Goal: Check status: Check status

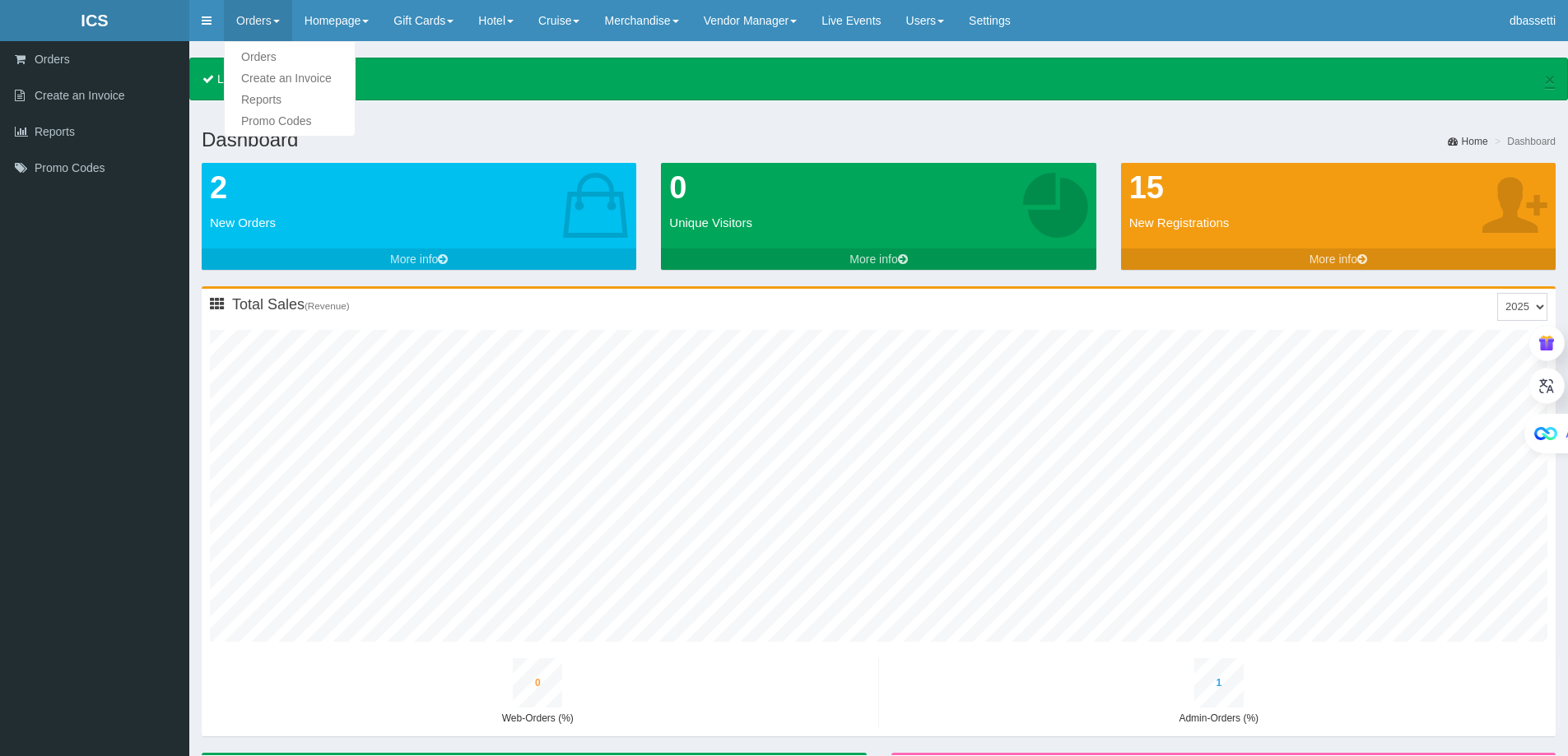
type input "0"
type input "2"
type input "0"
type input "3"
type input "0"
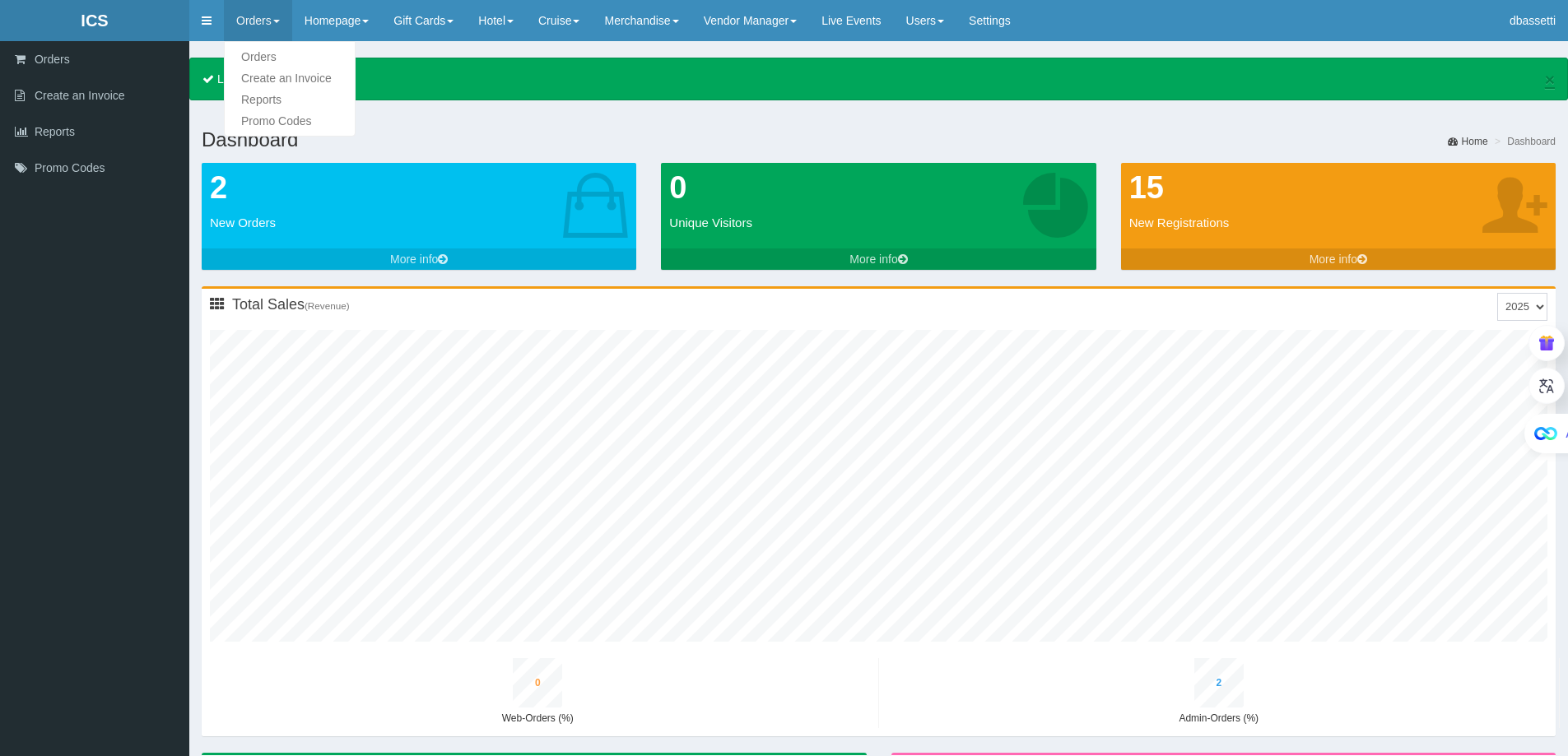
type input "3"
type input "0"
type input "4"
type input "0"
type input "4"
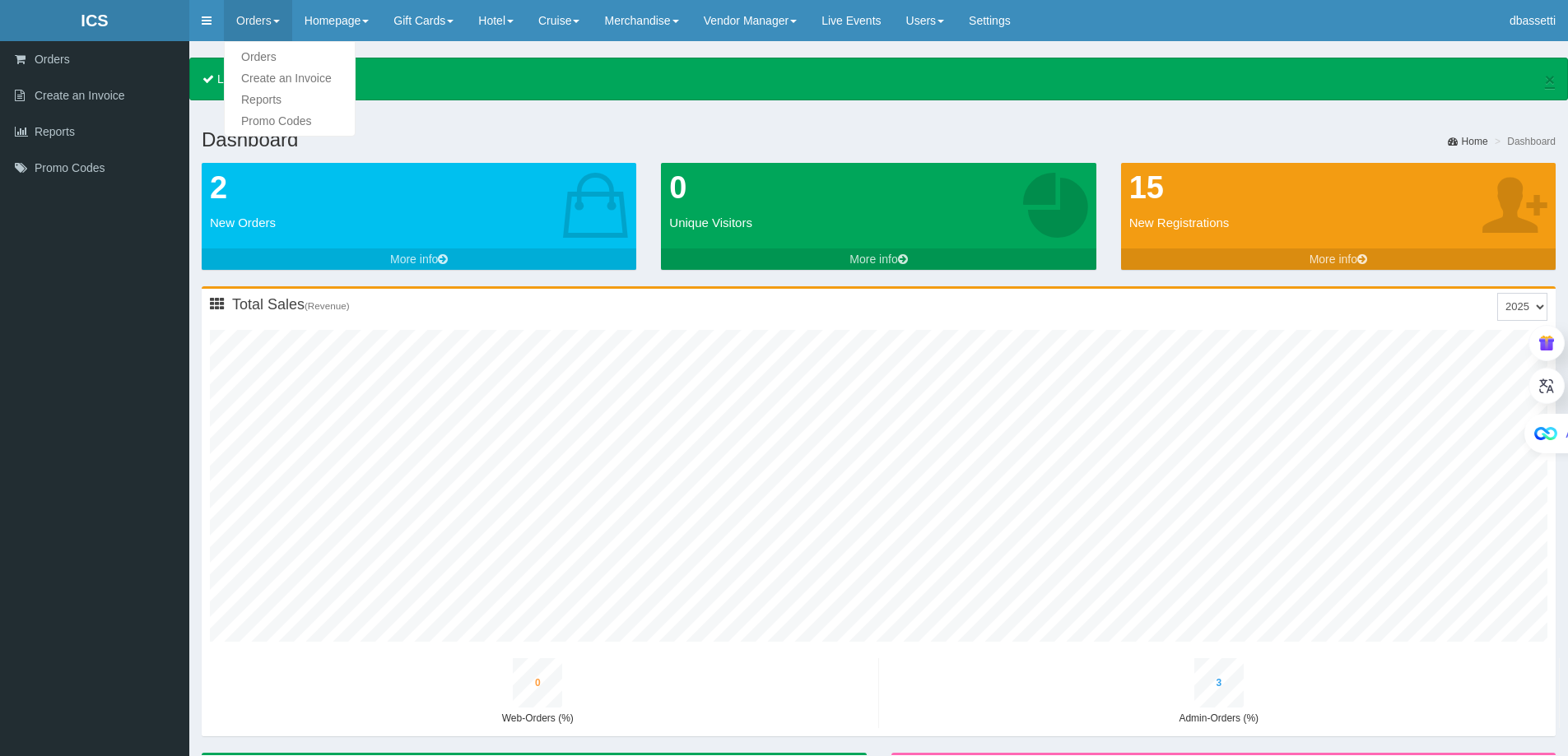
type input "0"
type input "5"
type input "0"
type input "5"
type input "0"
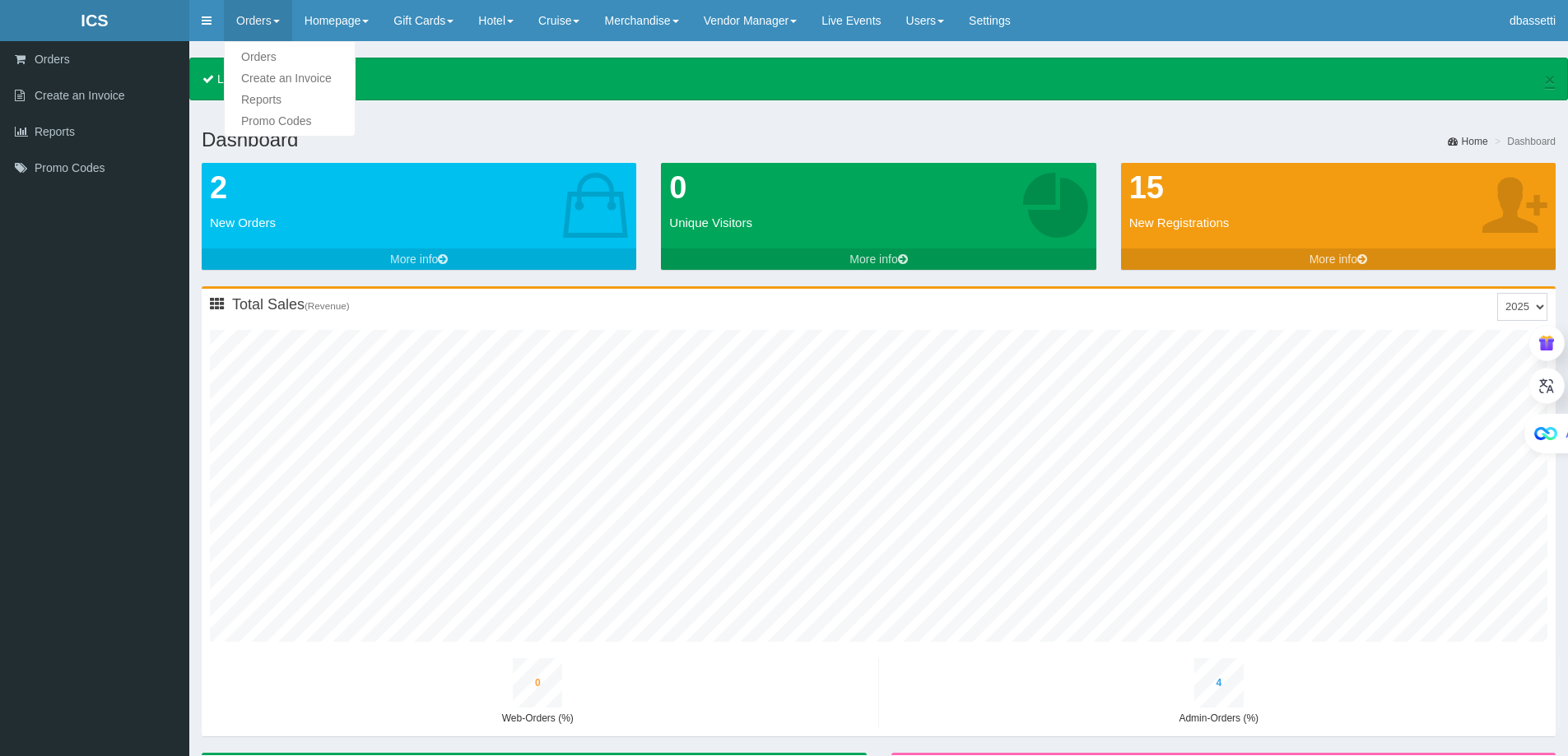
type input "6"
type input "0"
type input "6"
type input "0"
type input "7"
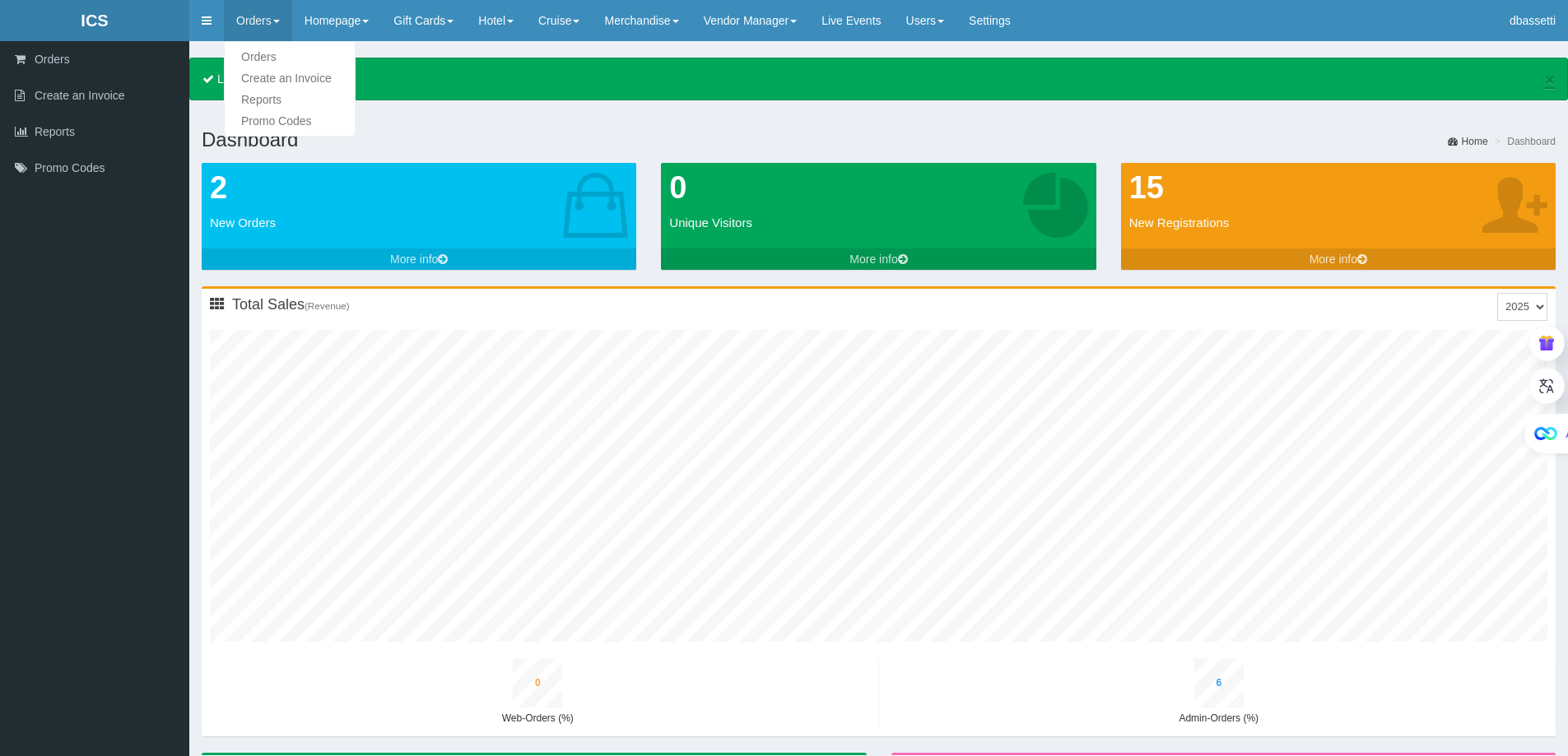
type input "0"
type input "7"
type input "0"
type input "9"
type input "0"
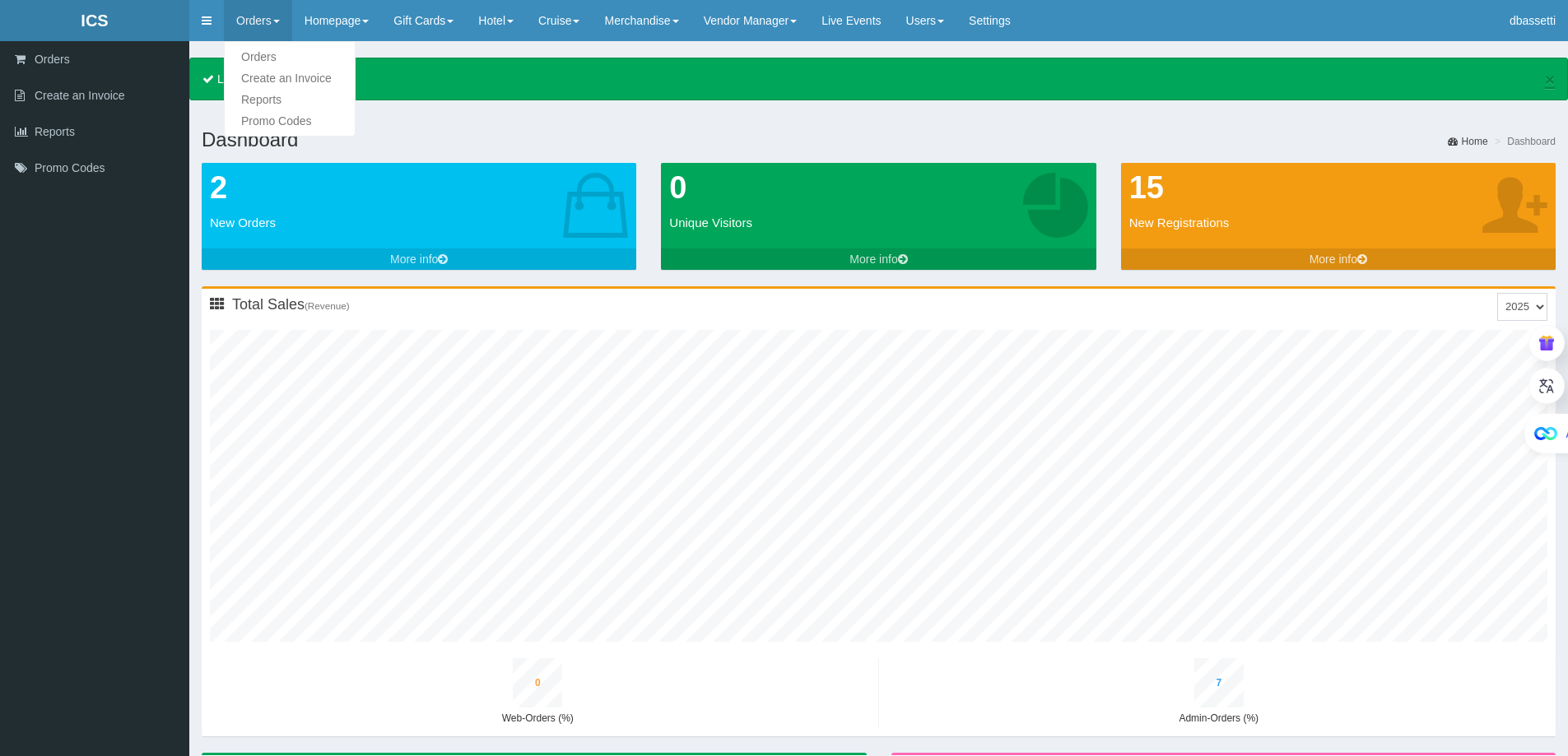
type input "8"
type input "0"
type input "10"
type input "0"
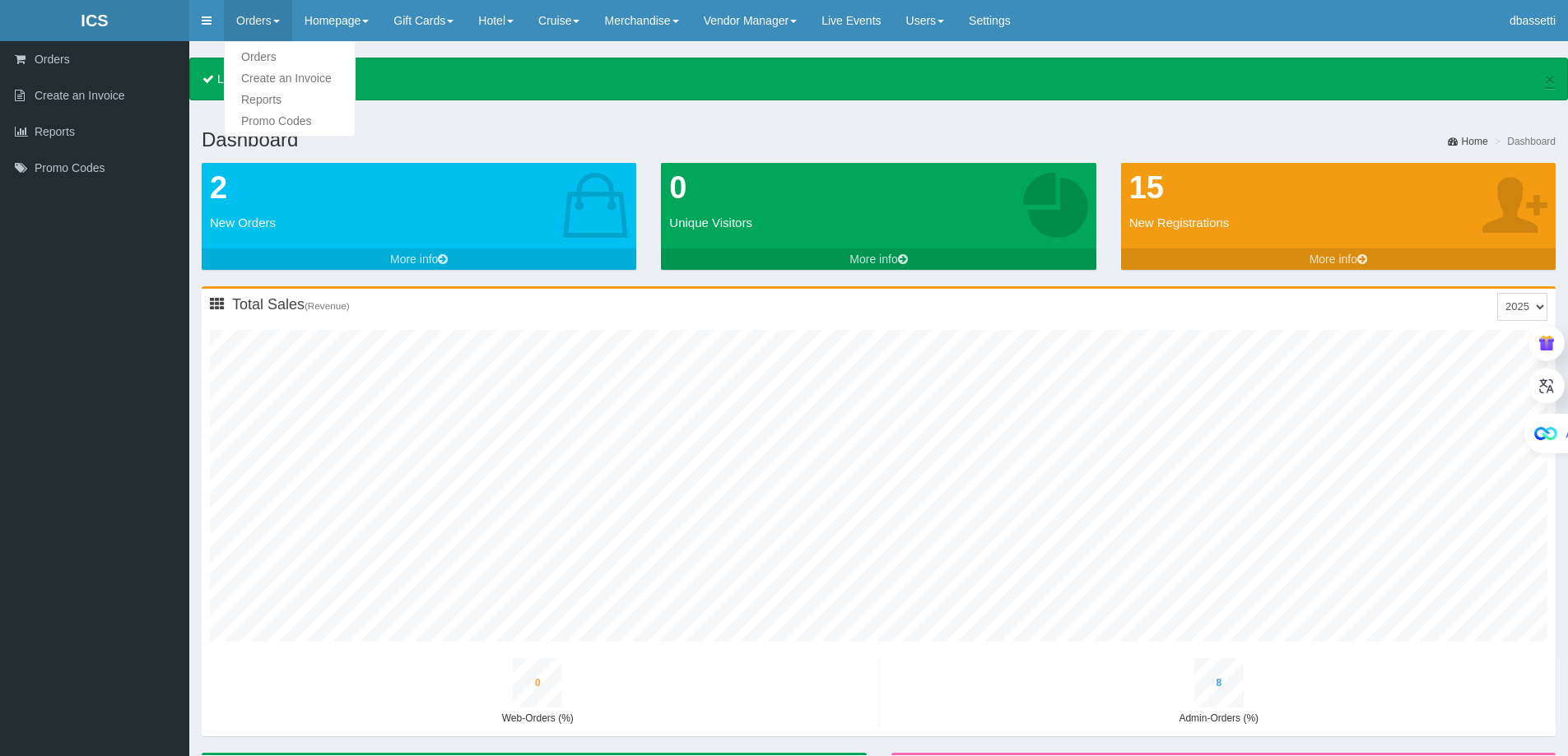
type input "10"
type input "0"
type input "12"
type input "0"
type input "11"
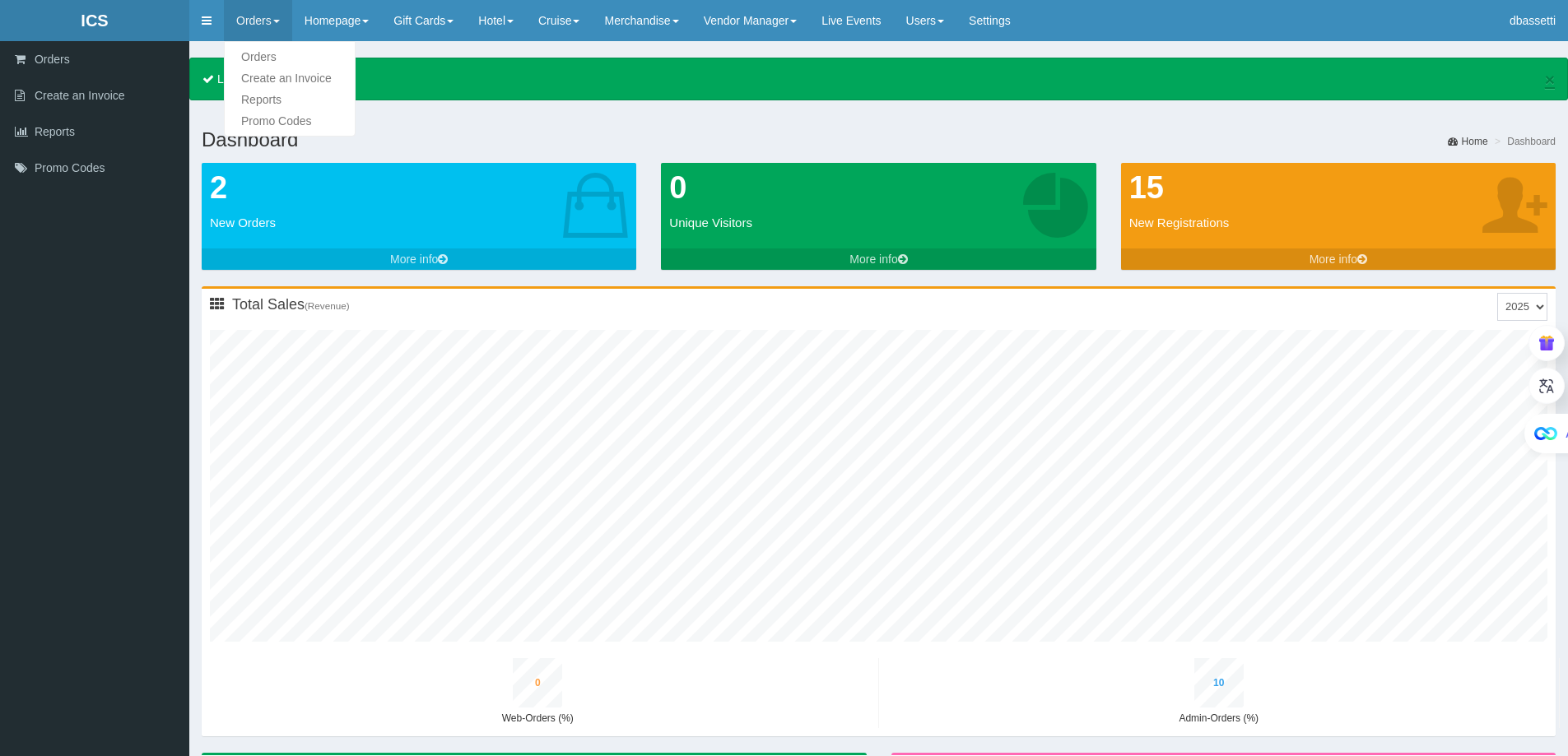
type input "0"
type input "13"
type input "0"
type input "13"
type input "0"
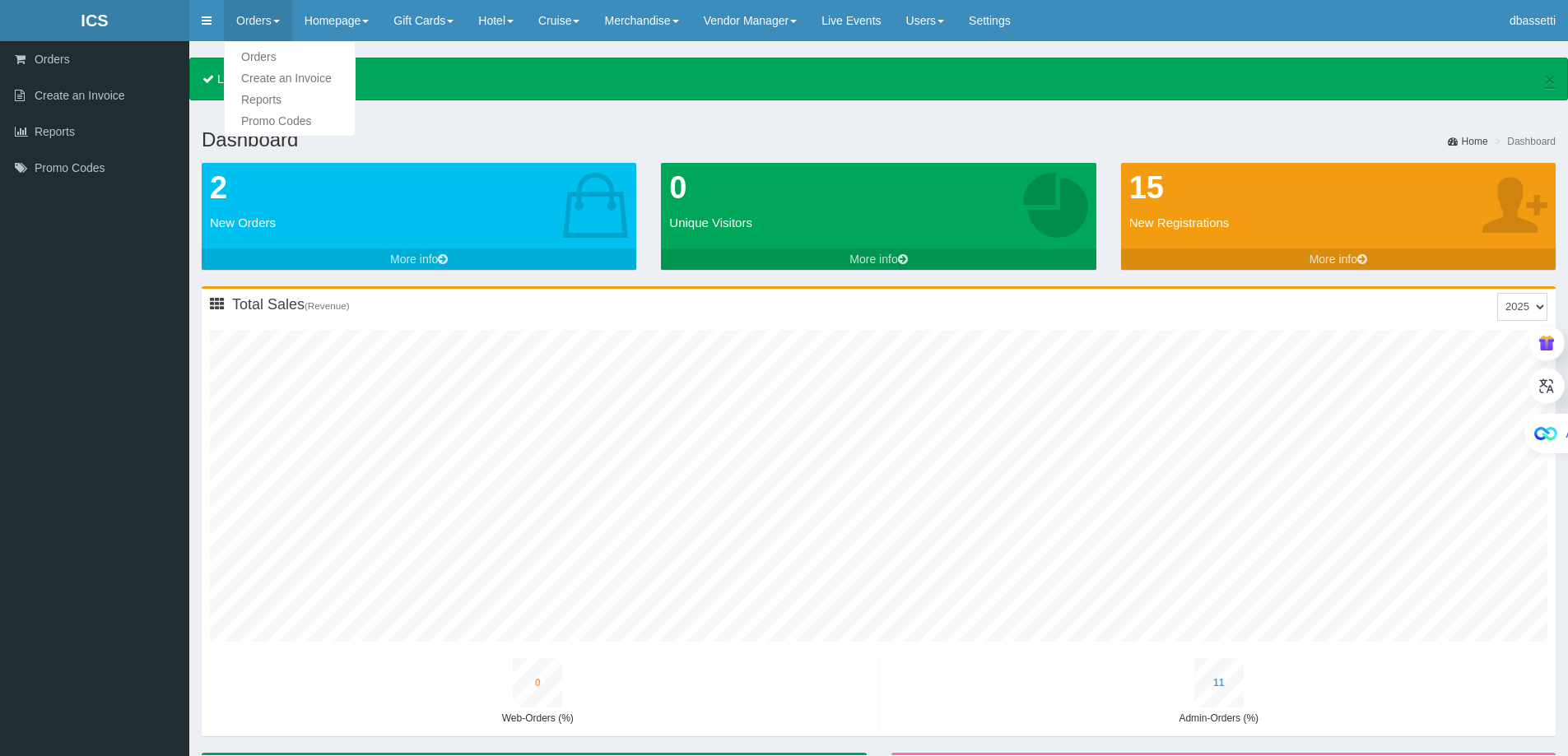
type input "15"
type input "1"
type input "15"
type input "0"
type input "17"
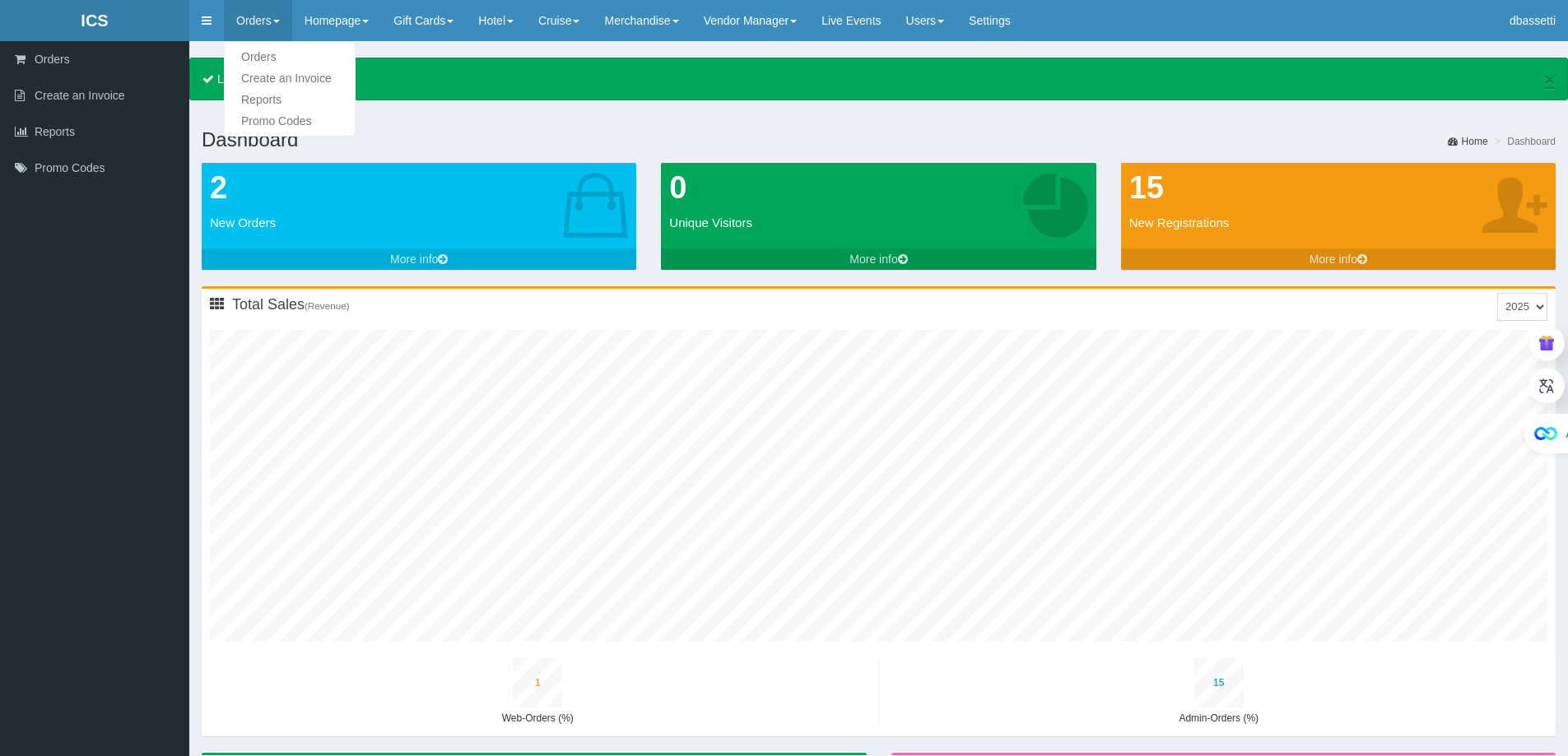
type input "1"
type input "16"
type input "0"
type input "19"
type input "1"
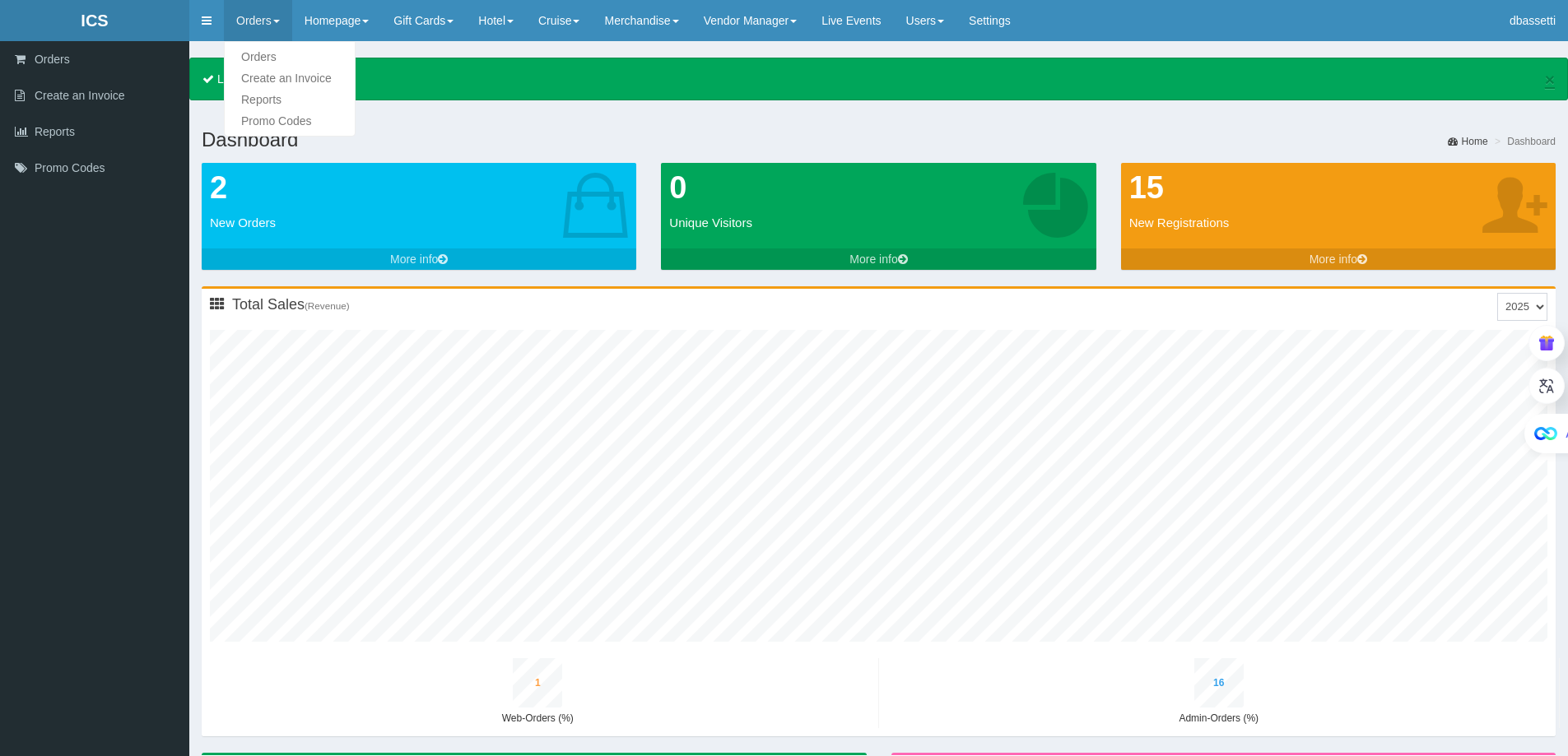
type input "18"
type input "0"
type input "21"
type input "1"
type input "20"
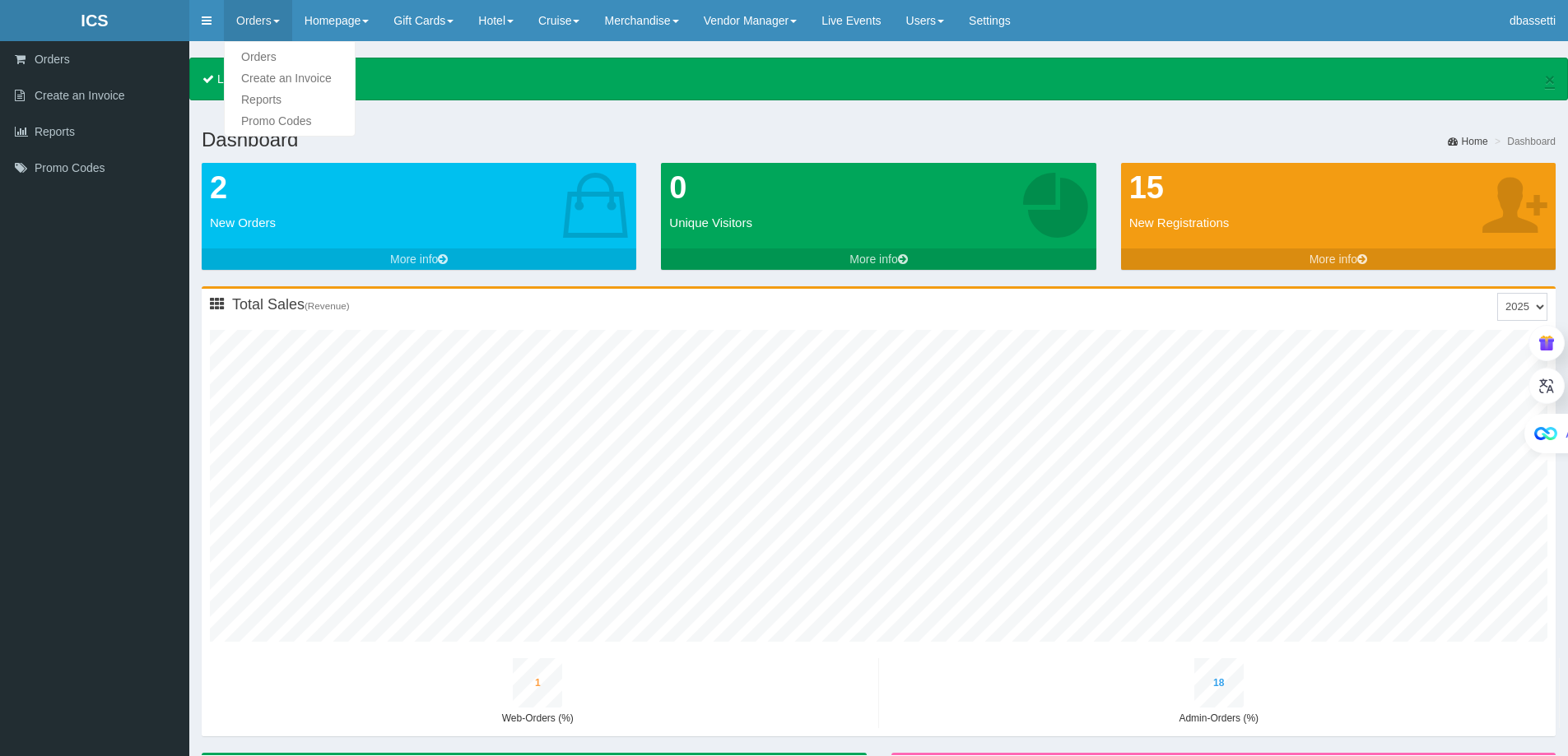
type input "1"
type input "23"
type input "1"
type input "23"
type input "1"
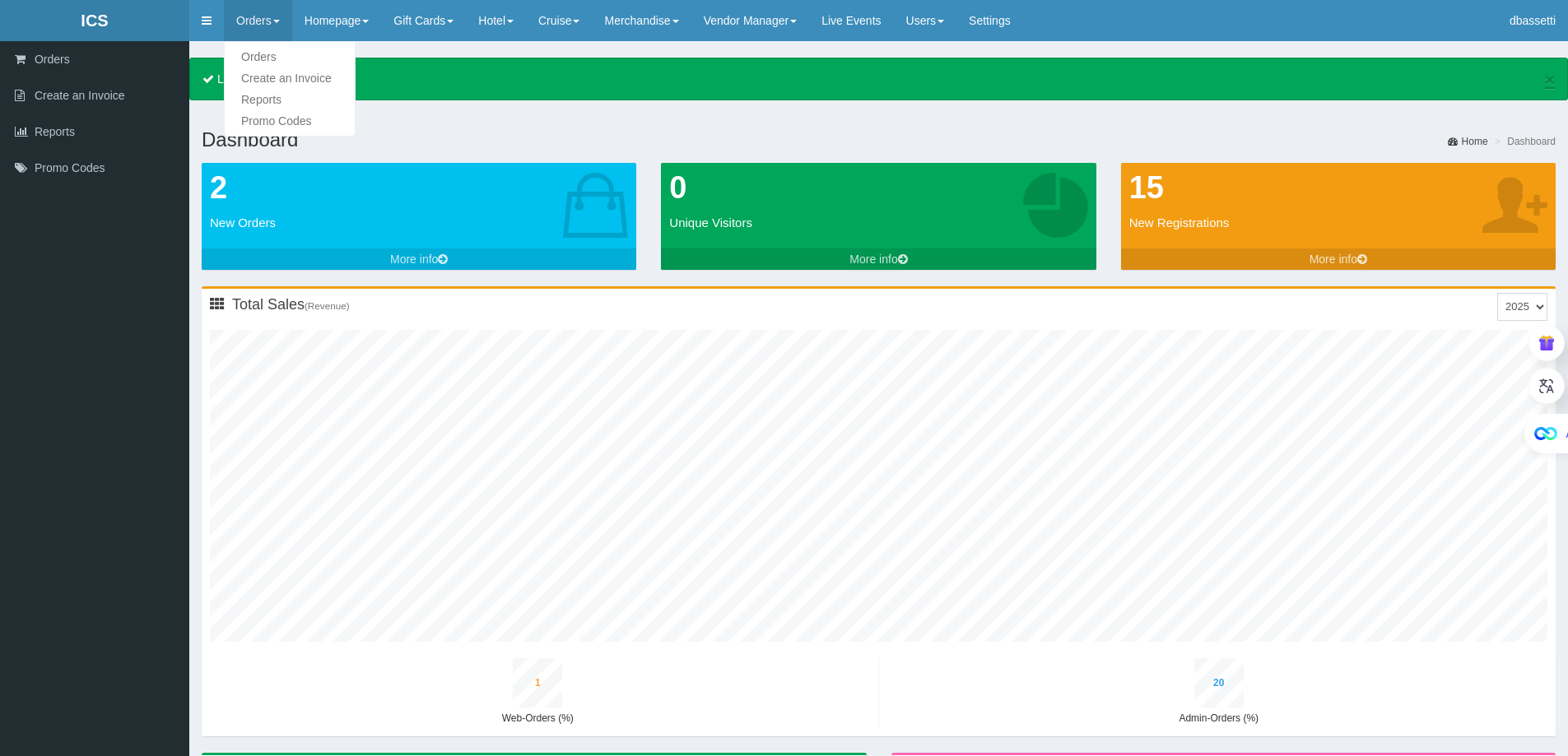
type input "25"
type input "1"
type input "25"
type input "1"
type input "28"
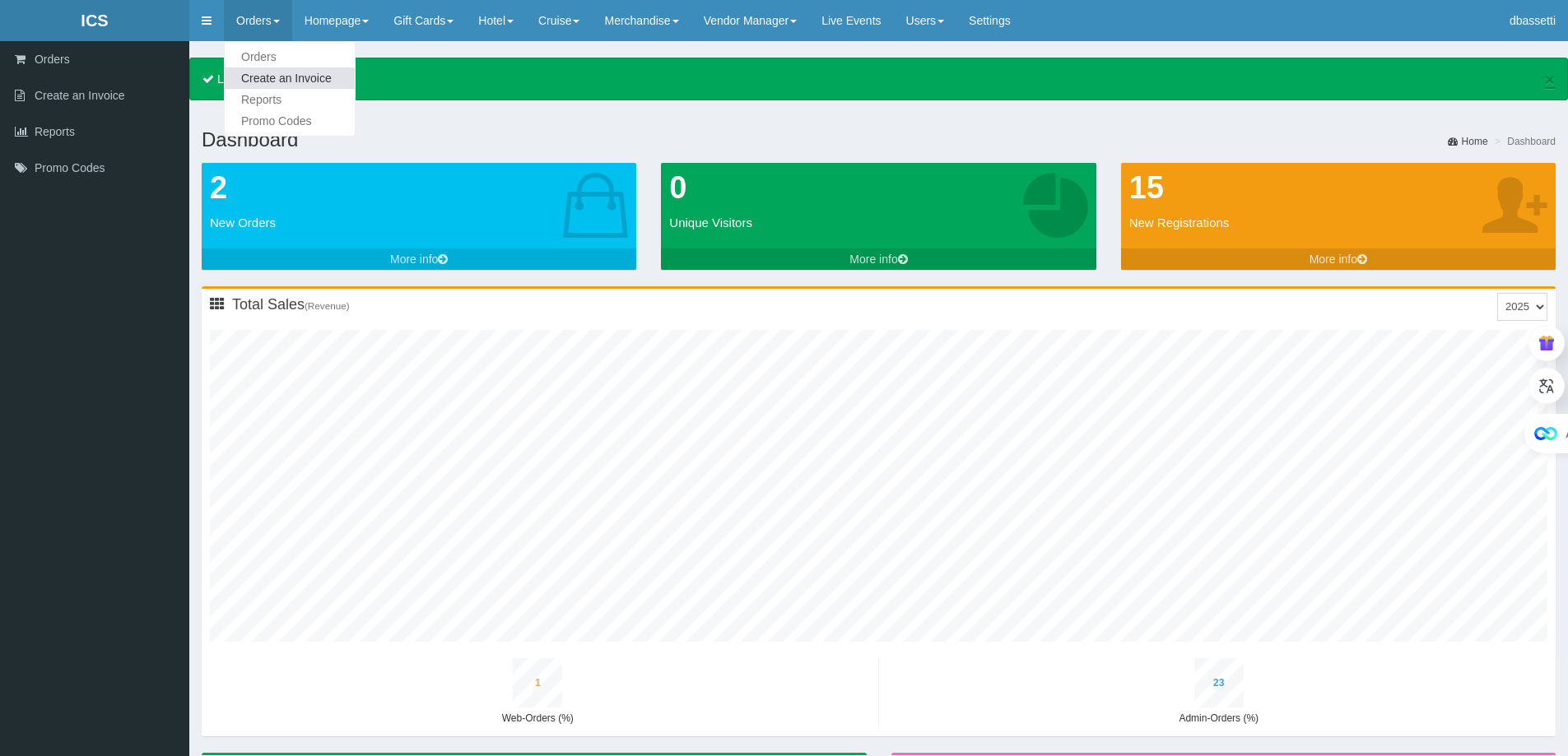
type input "2"
type input "9"
type input "1"
type input "27"
type input "1"
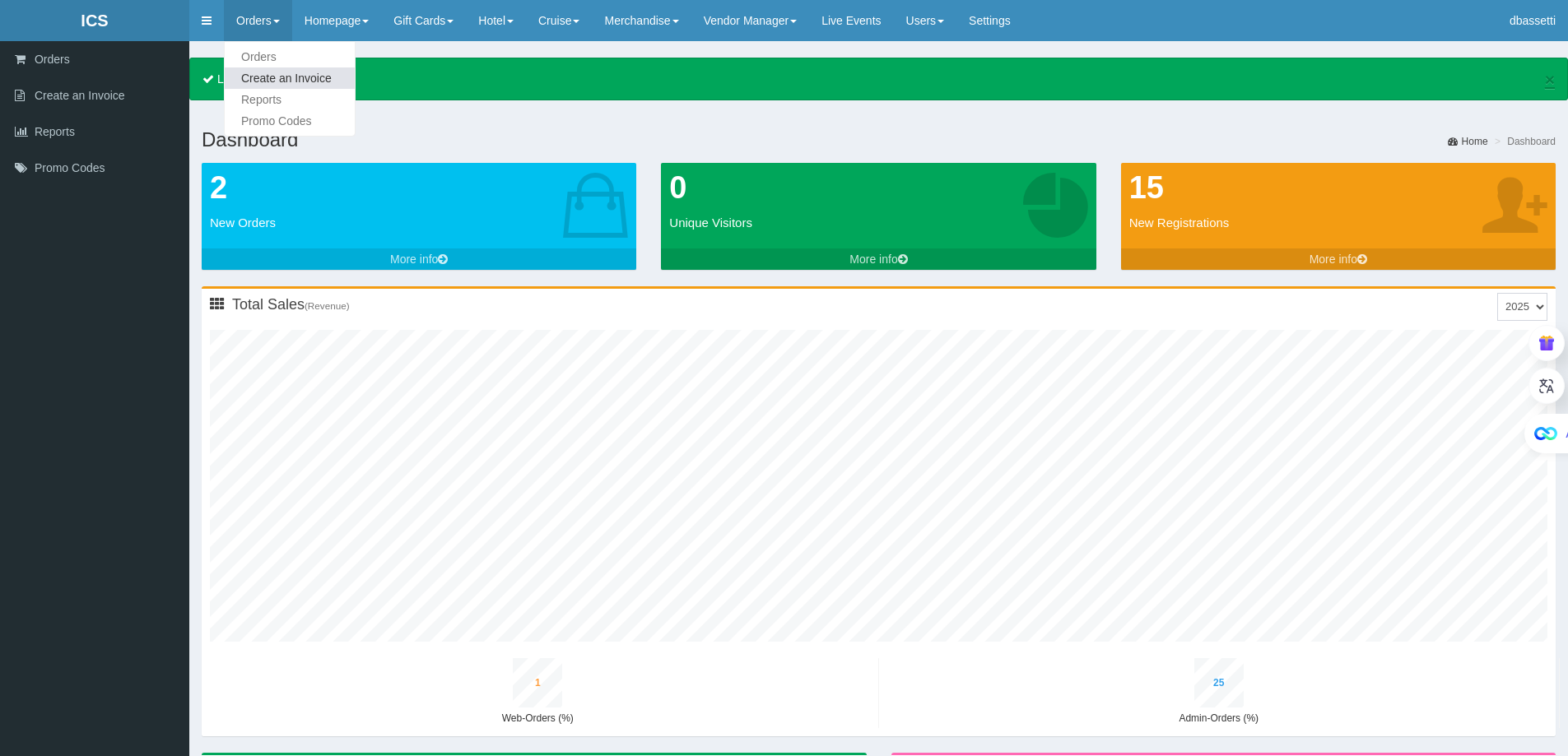
type input "30"
type input "2"
type input "11"
type input "1"
type input "29"
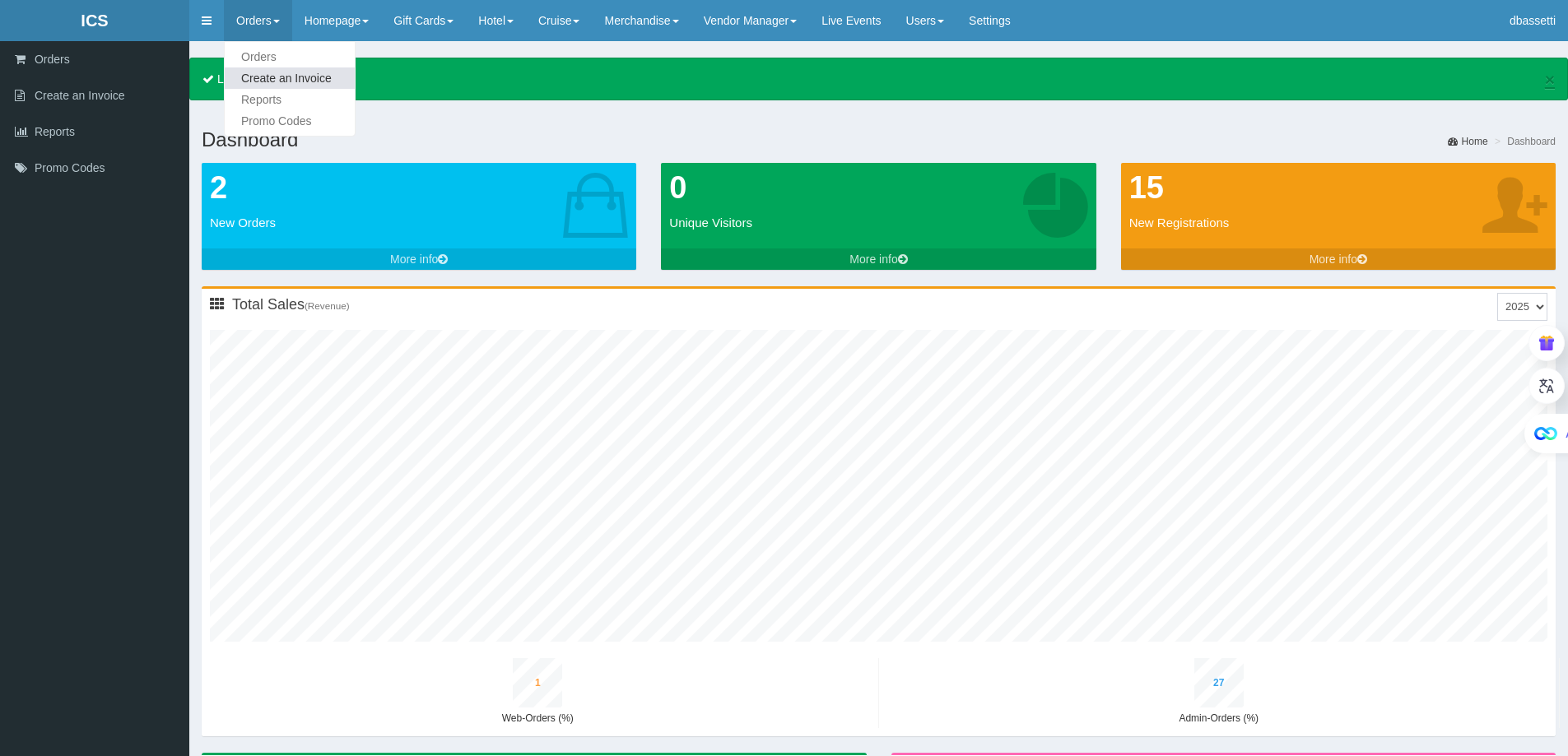
type input "1"
type input "32"
type input "2"
type input "12"
type input "1"
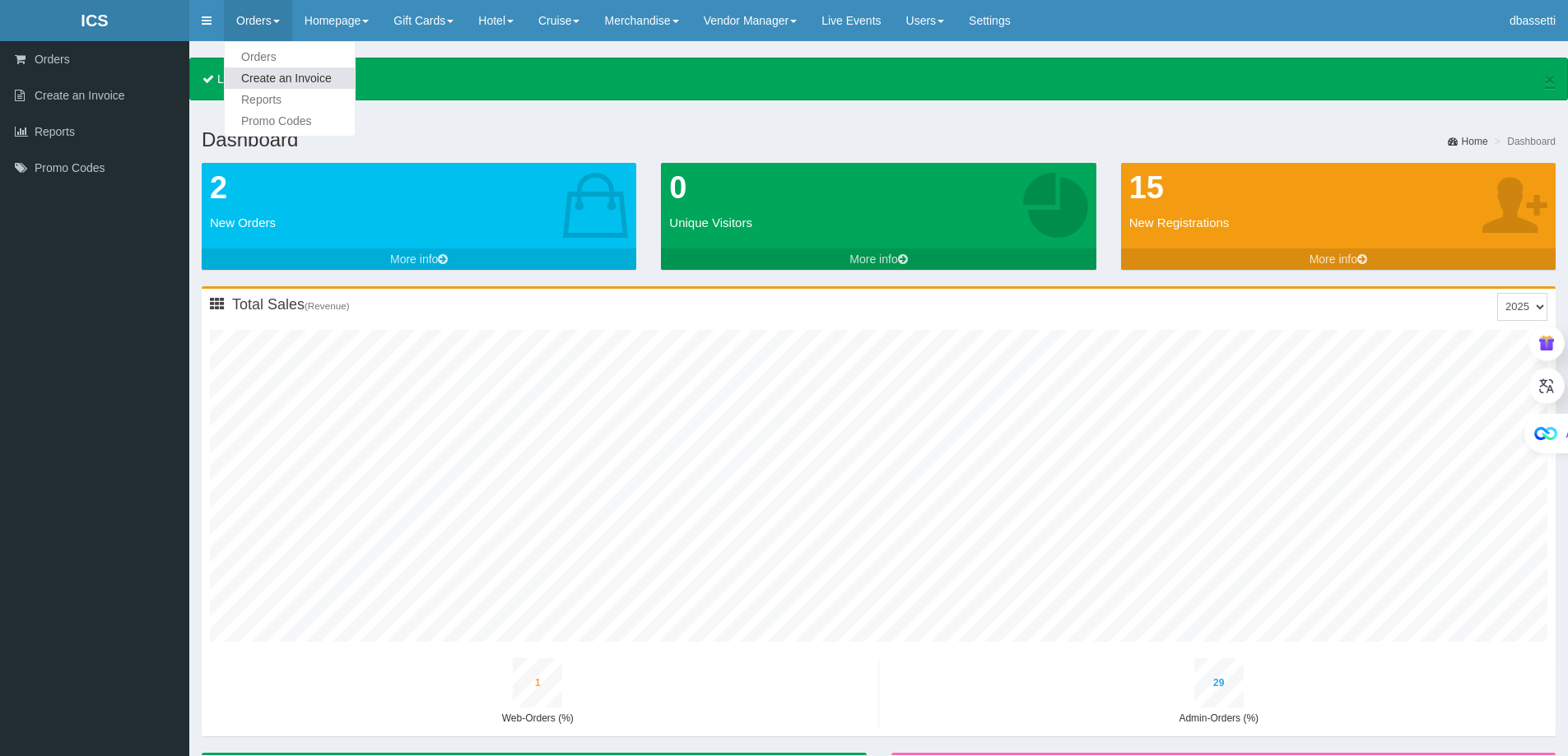
type input "32"
type input "1"
type input "35"
type input "3"
type input "14"
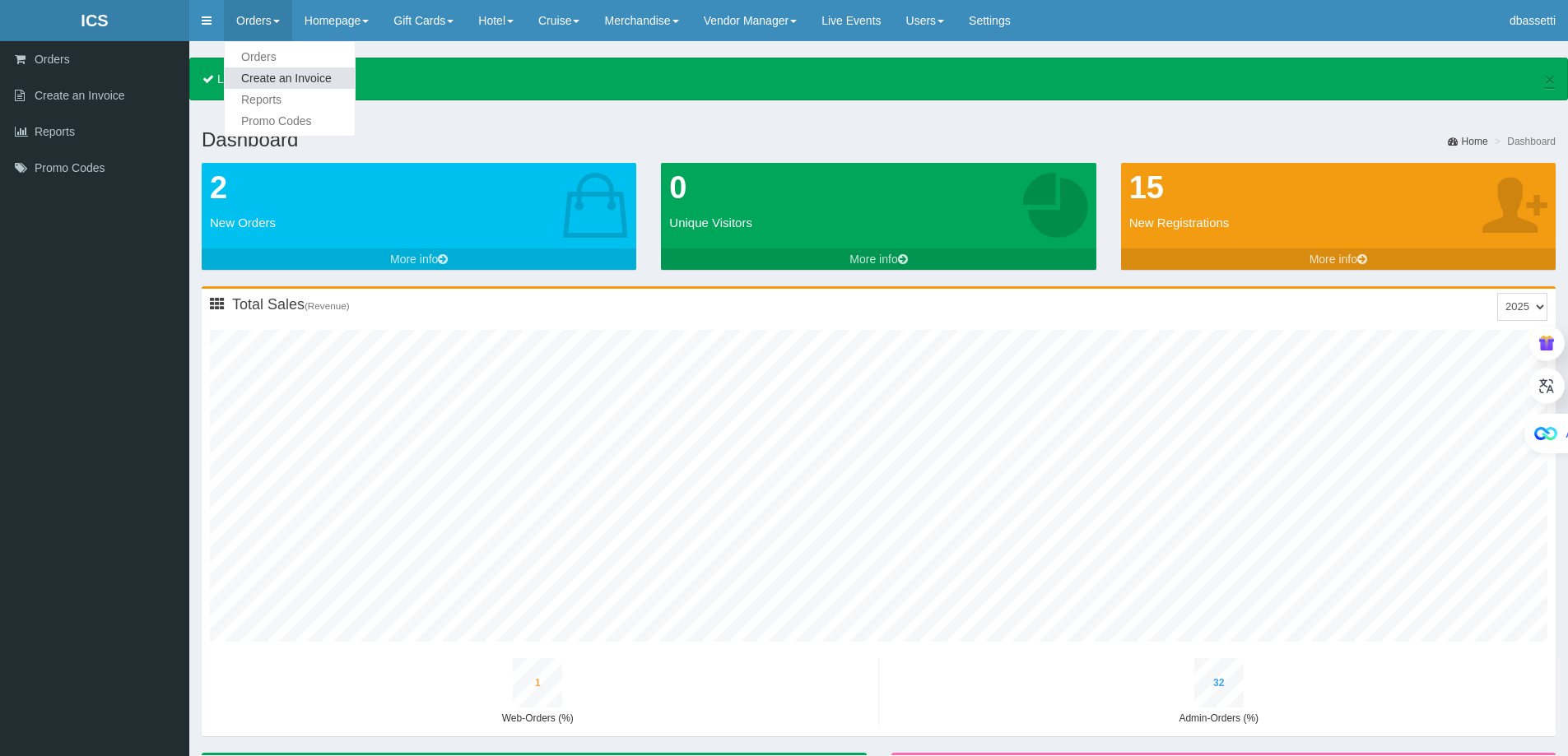
type input "1"
type input "34"
type input "1"
type input "37"
type input "3"
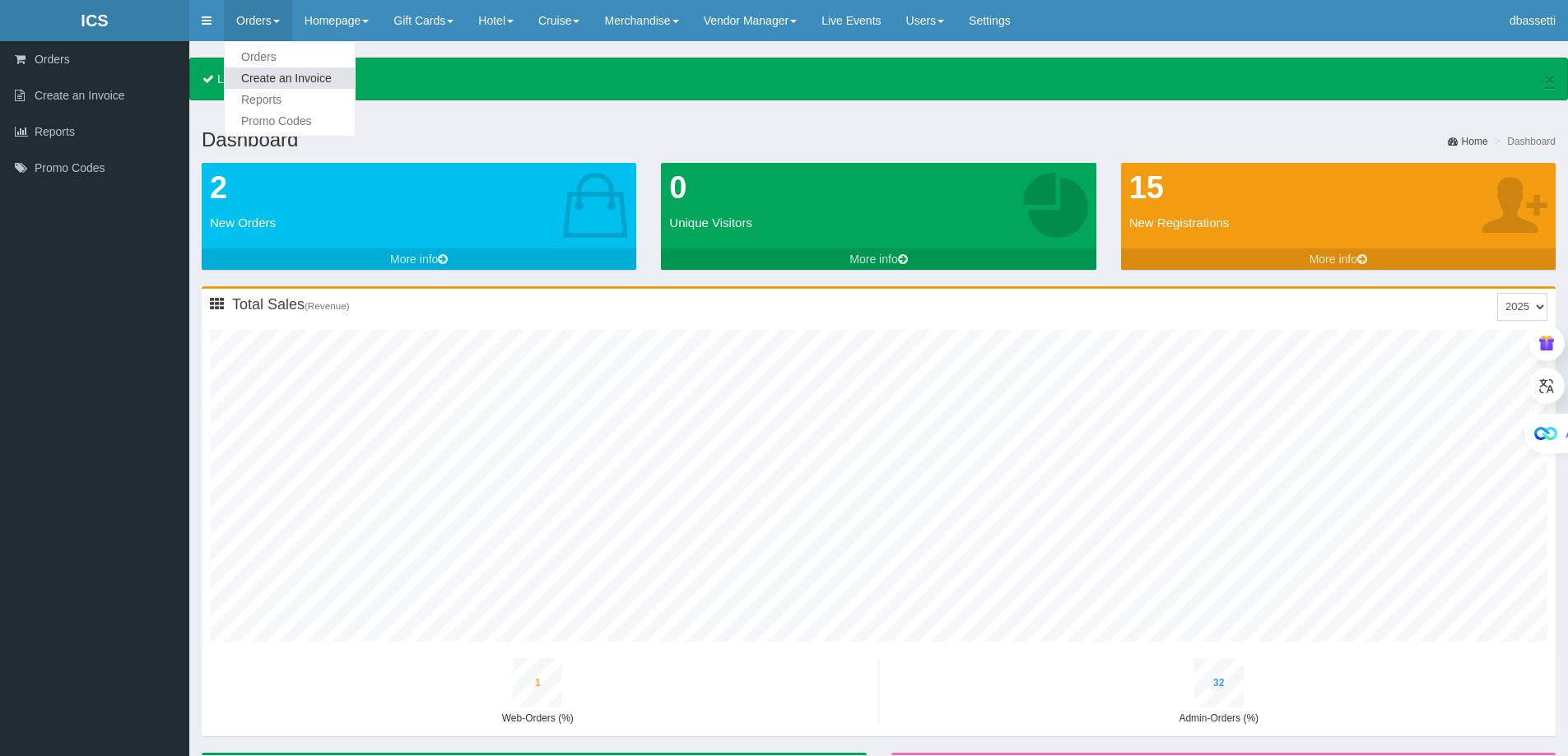
type input "16"
type input "1"
type input "37"
type input "1"
type input "40"
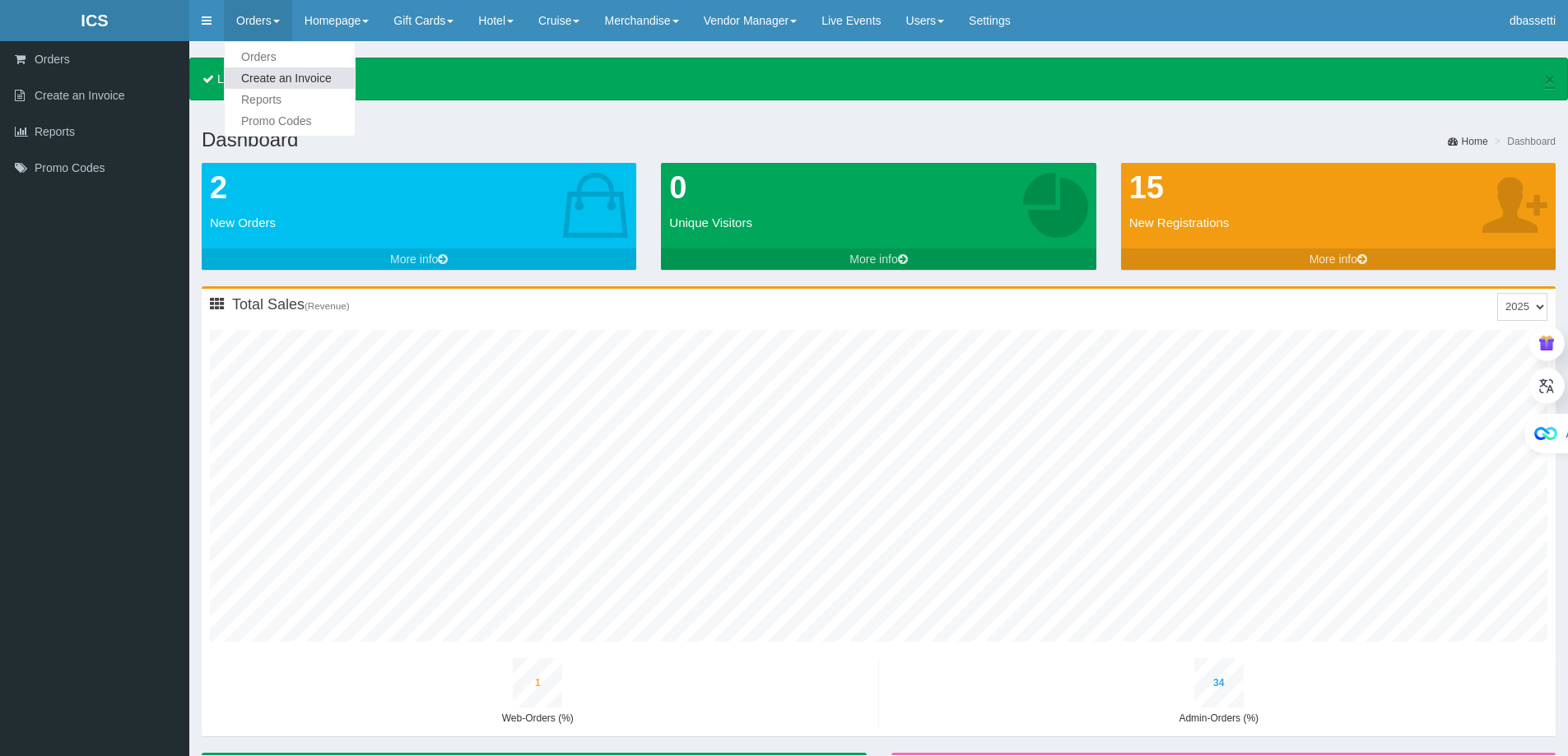
type input "3"
type input "17"
type input "1"
type input "39"
type input "1"
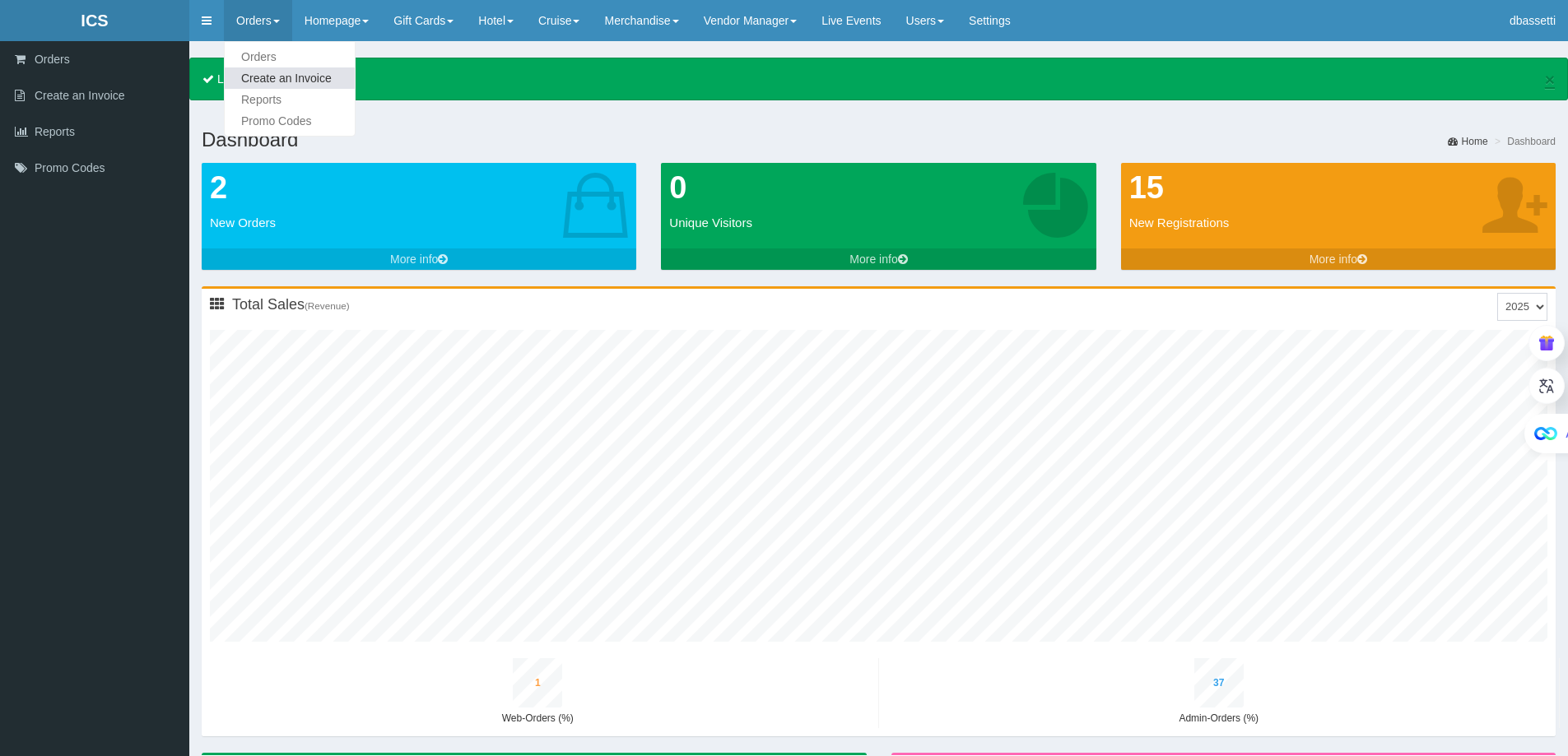
type input "42"
type input "4"
type input "19"
type input "2"
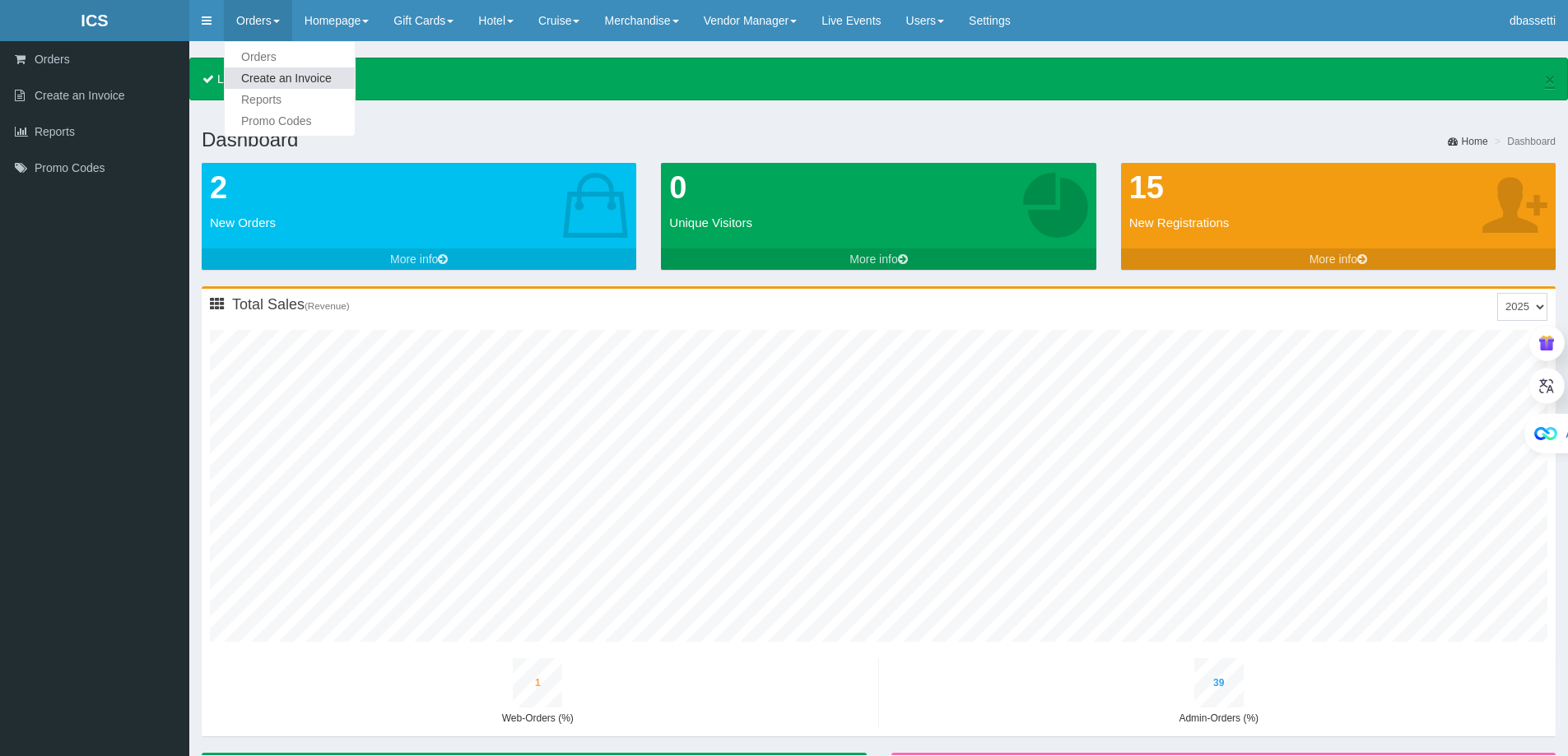
type input "41"
type input "1"
type input "45"
type input "4"
type input "21"
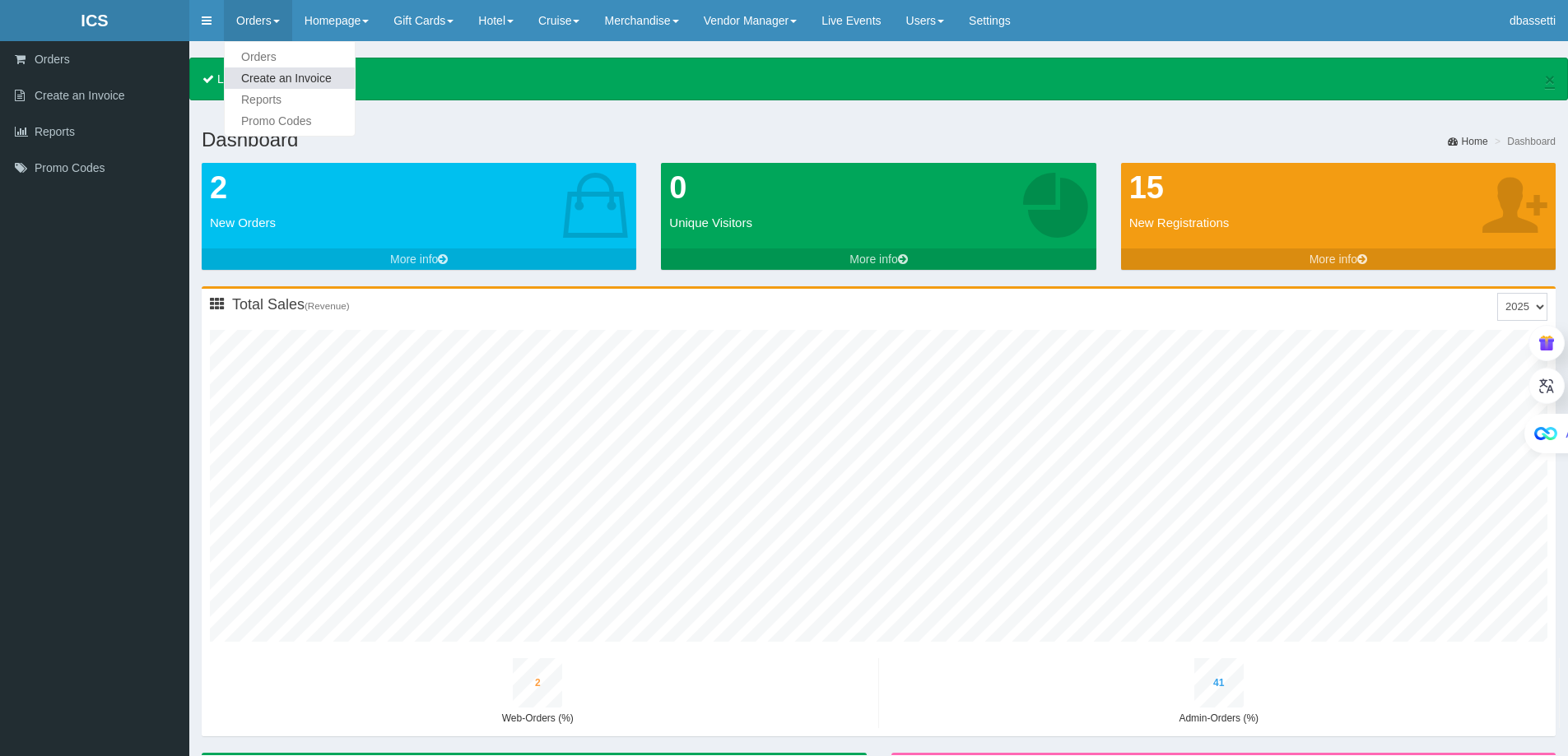
type input "2"
type input "44"
type input "1"
type input "47"
type input "4"
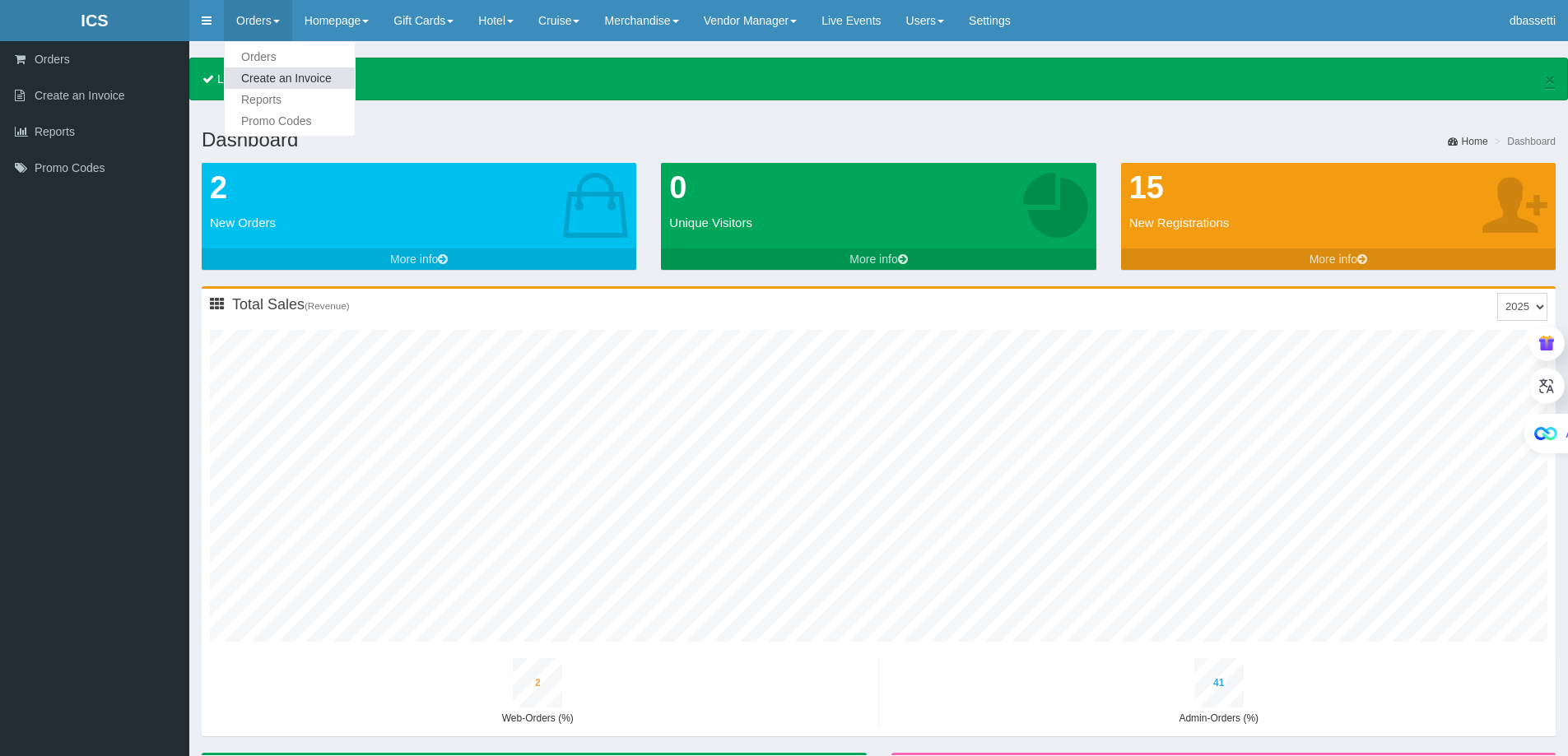
type input "23"
type input "2"
type input "46"
type input "1"
type input "50"
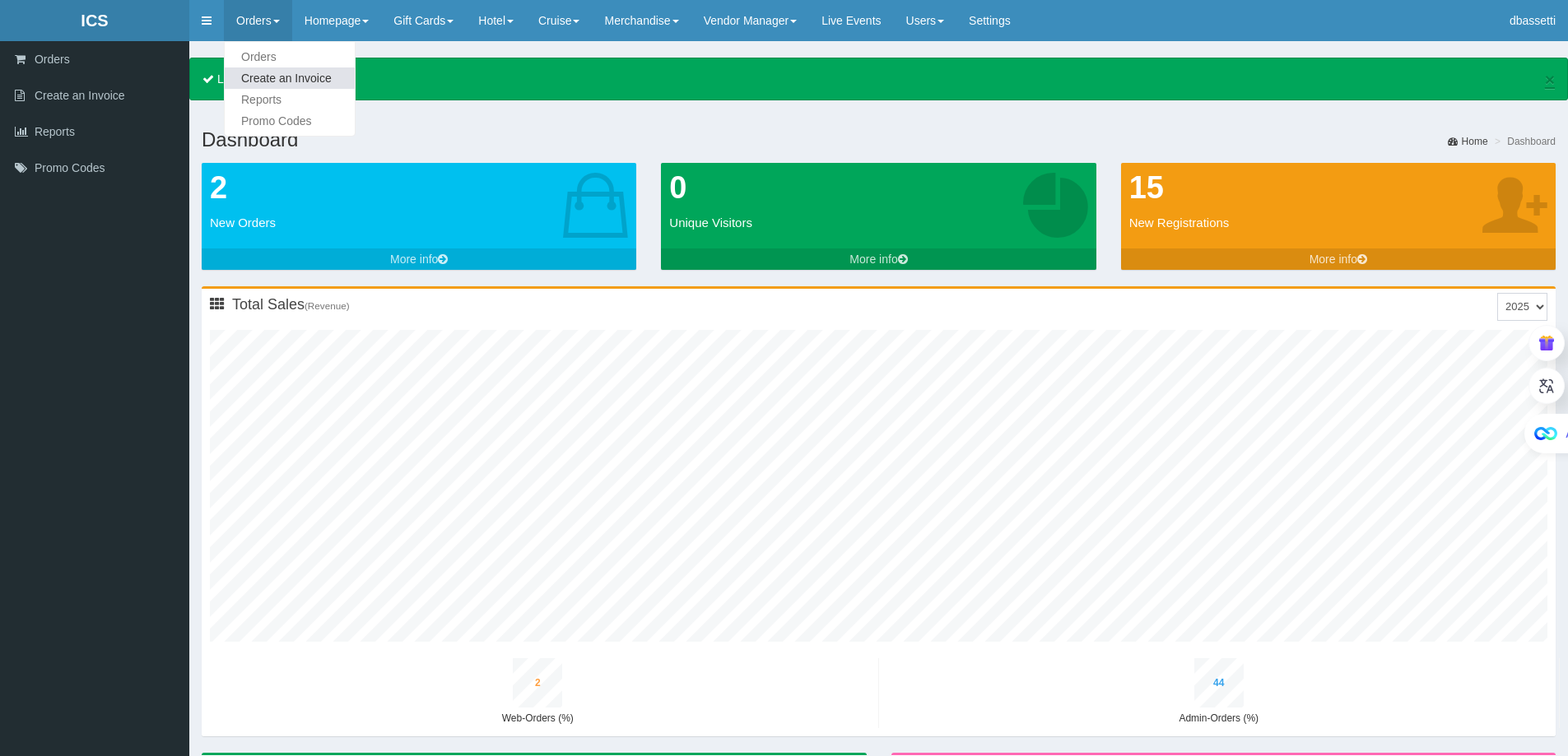
type input "5"
type input "25"
type input "2"
type input "49"
type input "1"
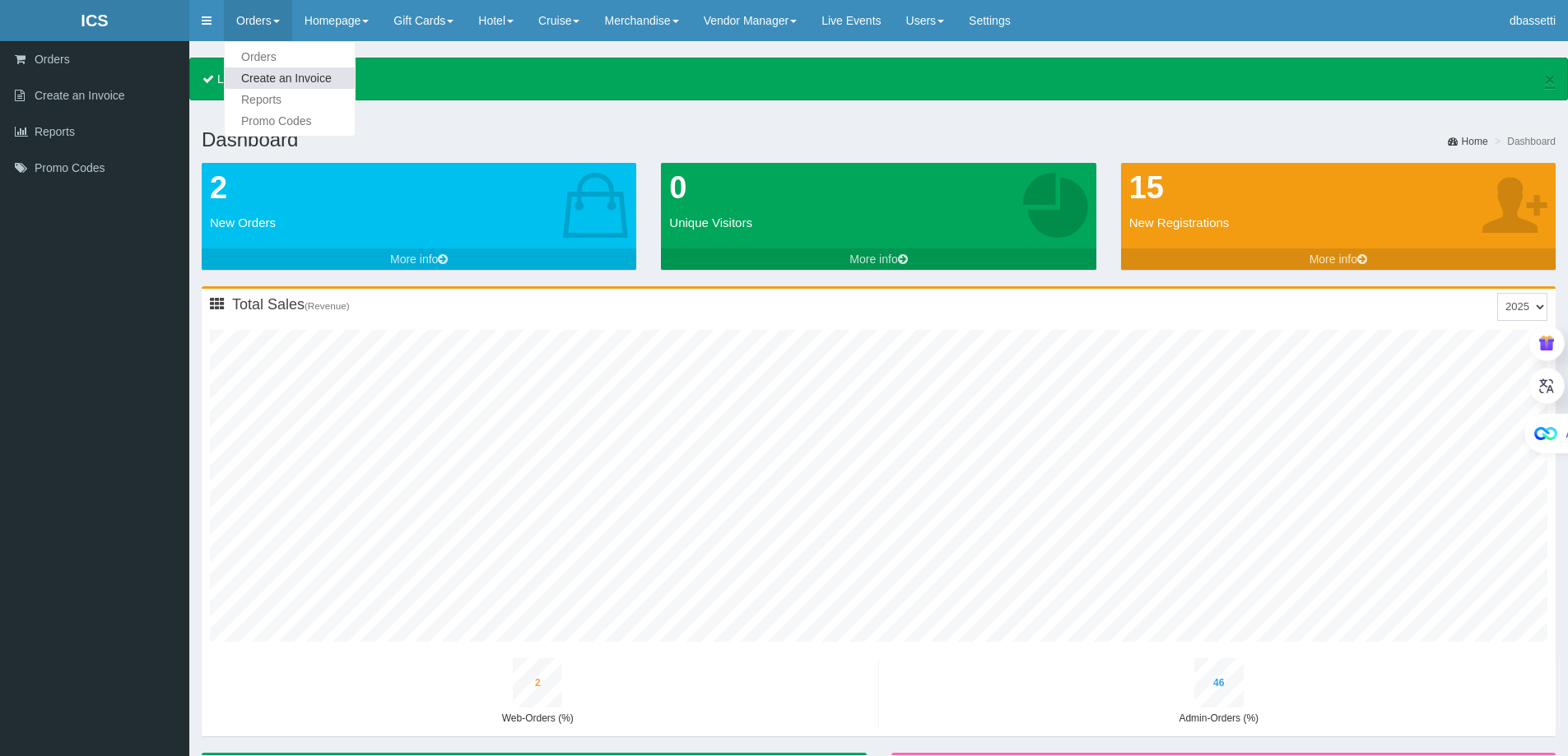
type input "52"
type input "5"
type input "27"
type input "2"
type input "51"
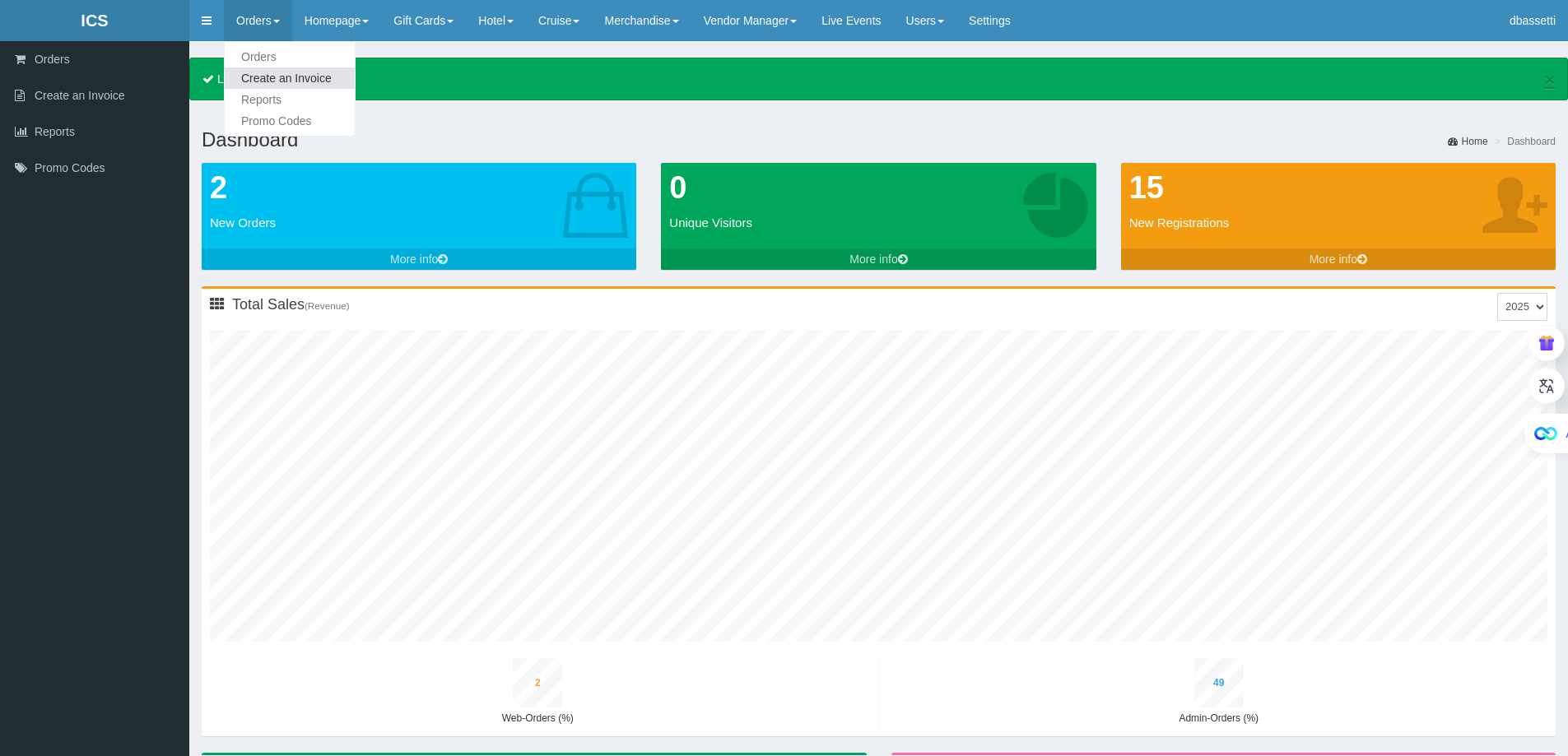
type input "1"
type input "55"
type input "5"
type input "29"
type input "2"
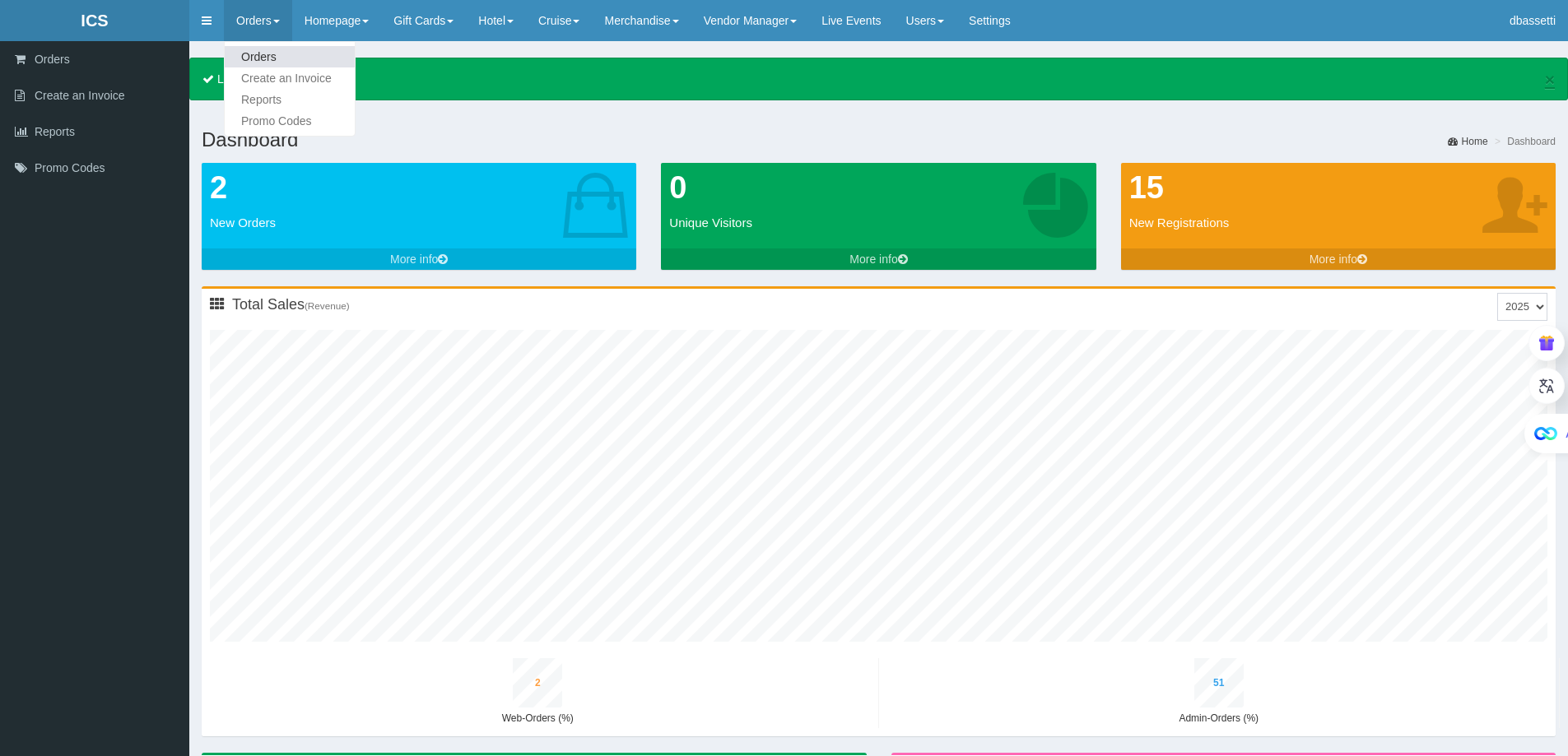
type input "54"
type input "1"
type input "58"
type input "6"
type input "31"
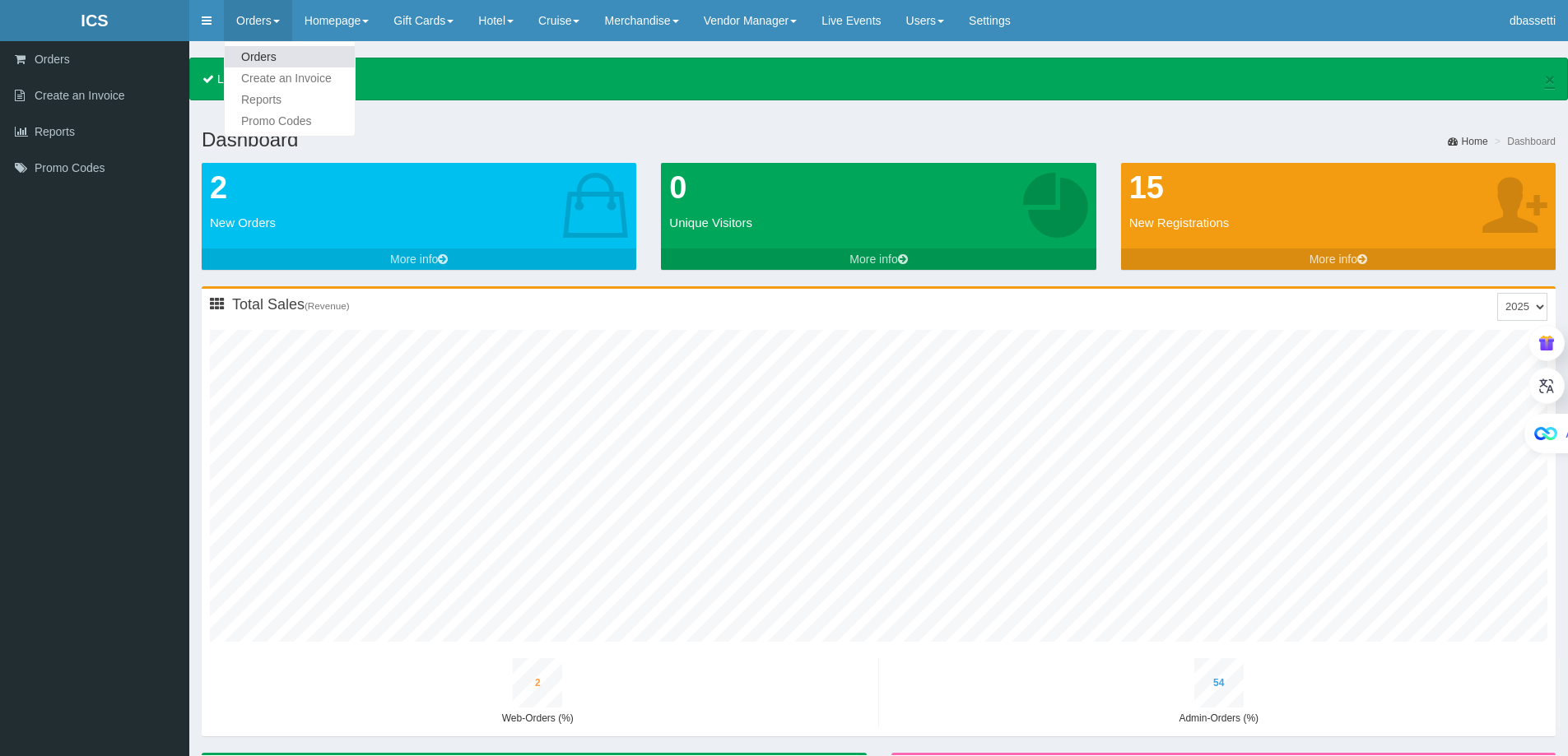
type input "2"
type input "57"
type input "1"
type input "60"
type input "6"
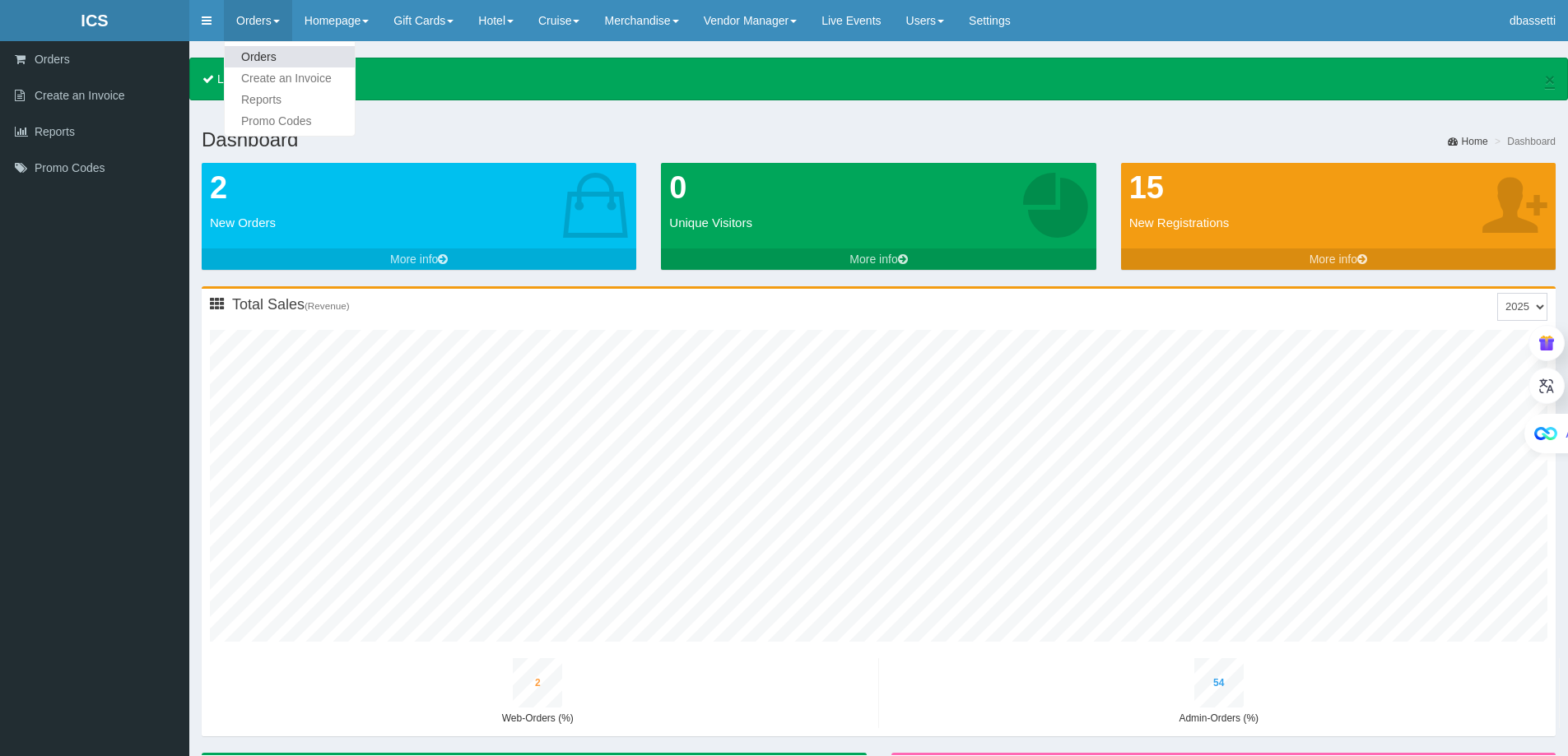
type input "33"
type input "2"
type input "59"
type input "1"
type input "63"
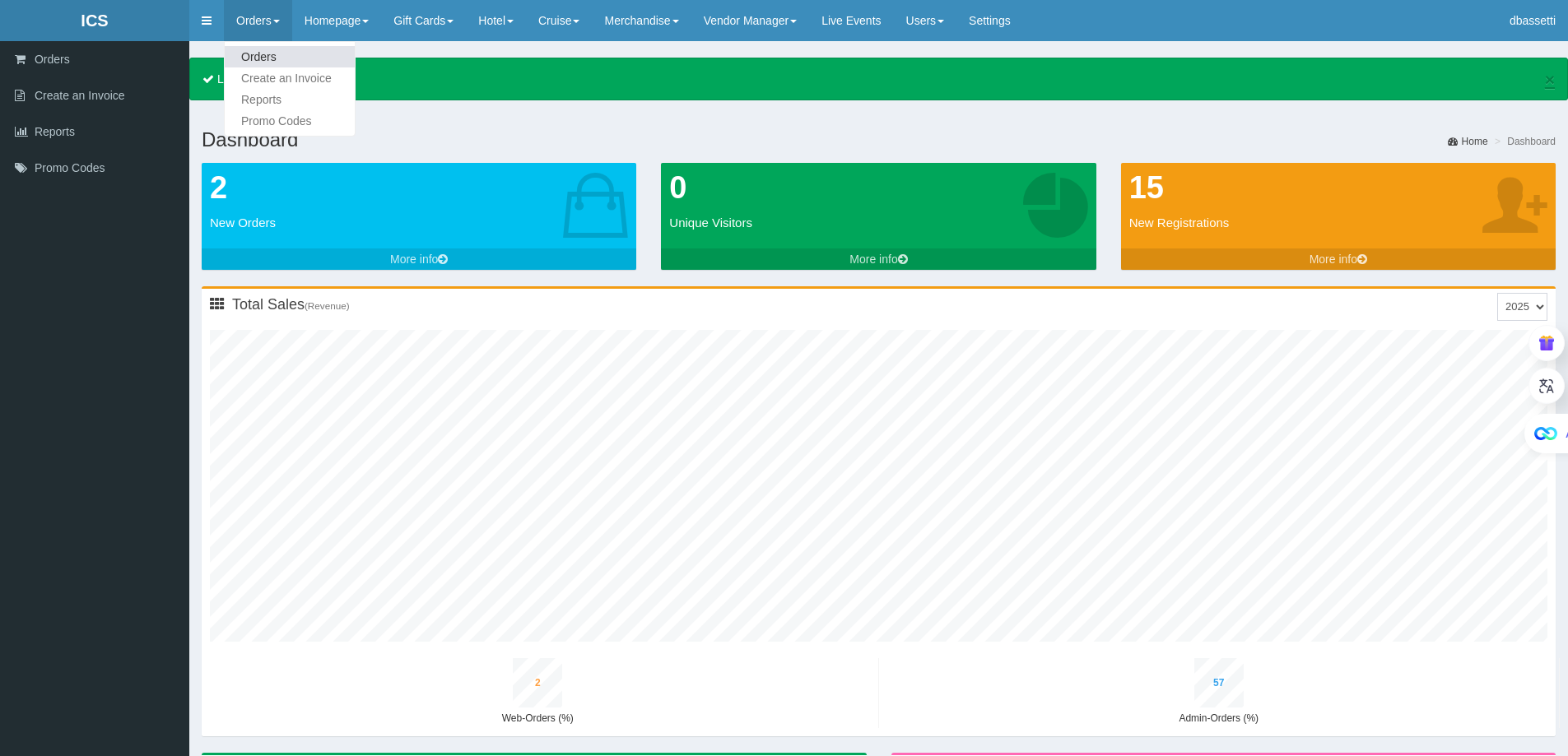
type input "7"
type input "35"
type input "2"
type input "62"
type input "1"
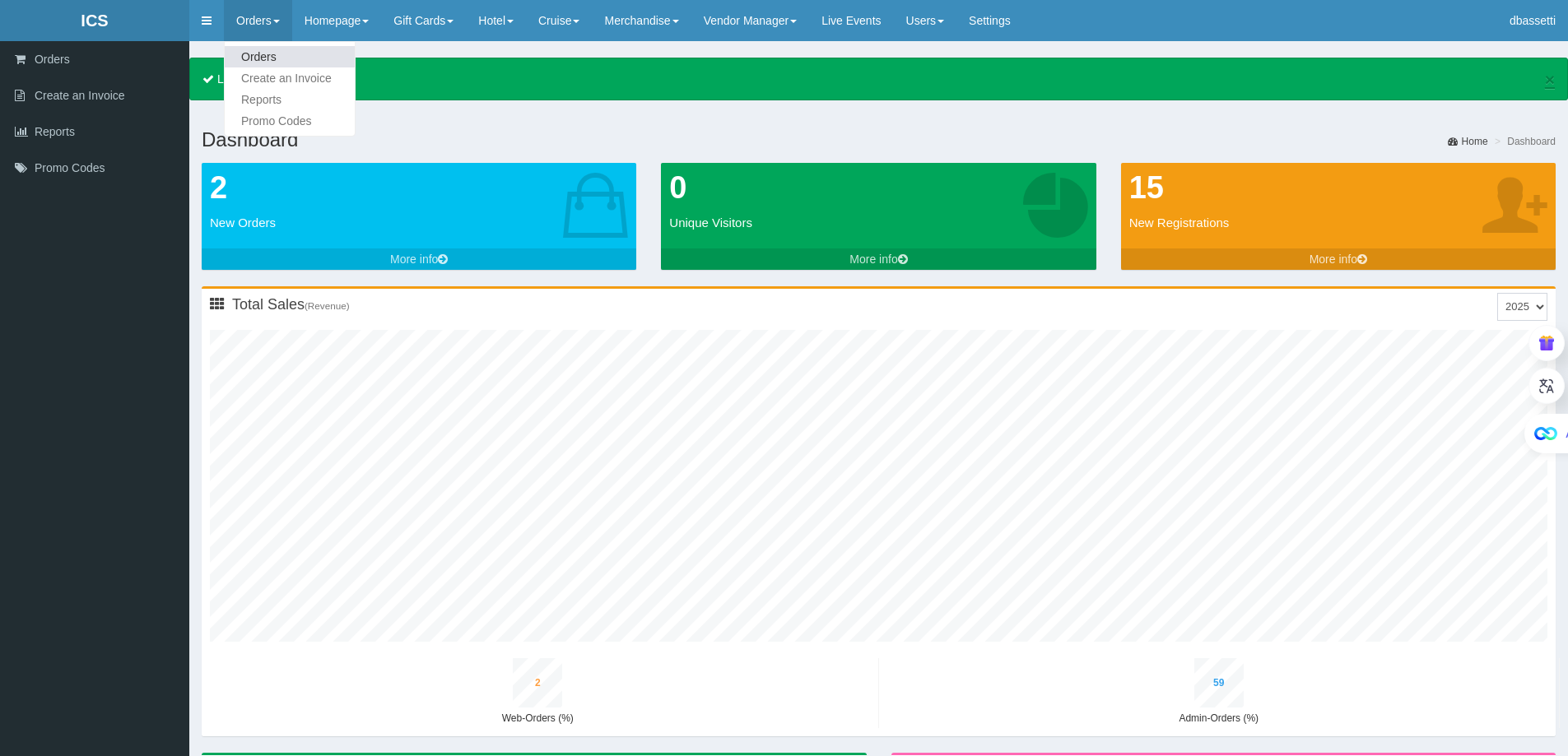
type input "65"
type input "7"
type input "38"
type input "2"
type input "64"
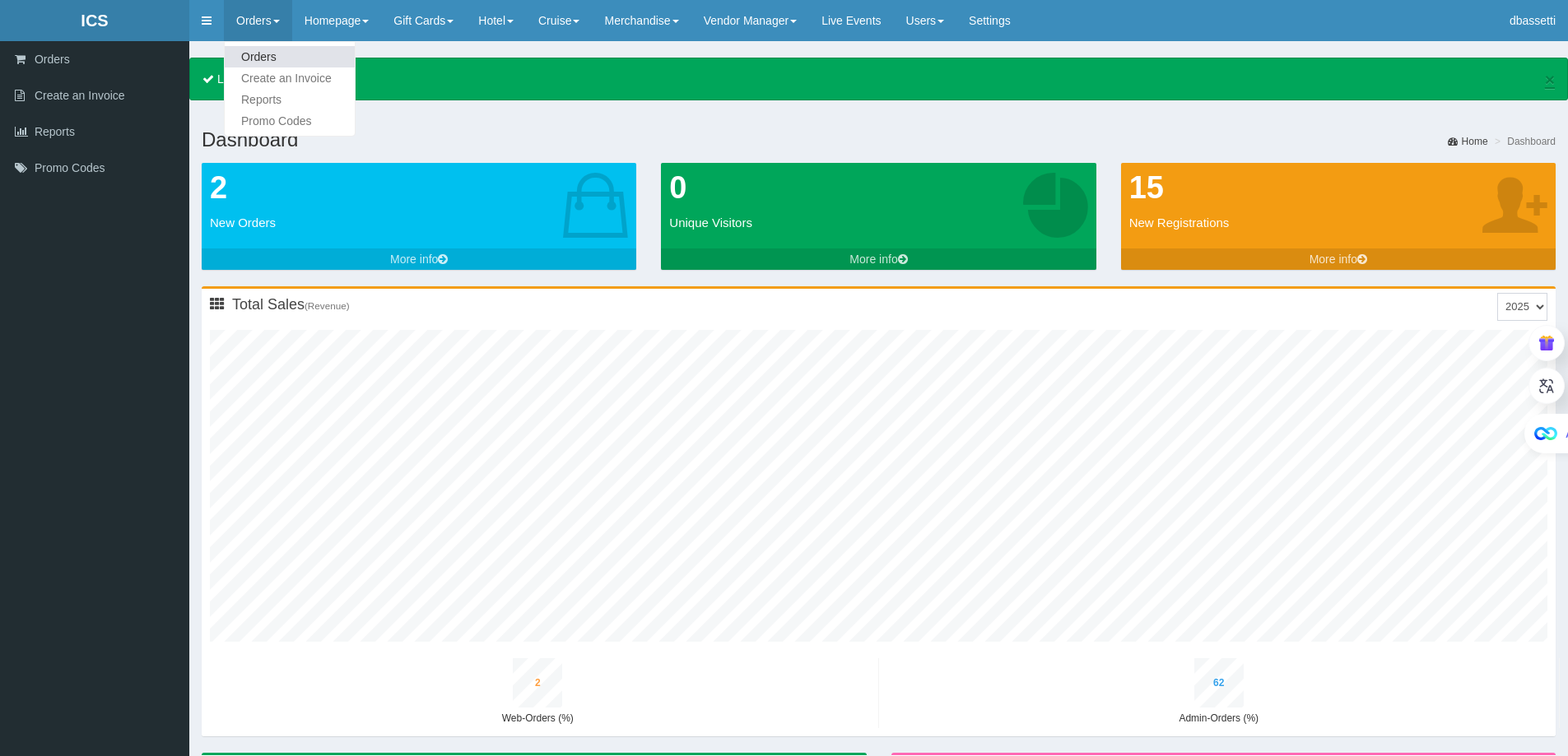
type input "2"
type input "67"
type input "7"
type input "40"
type input "2"
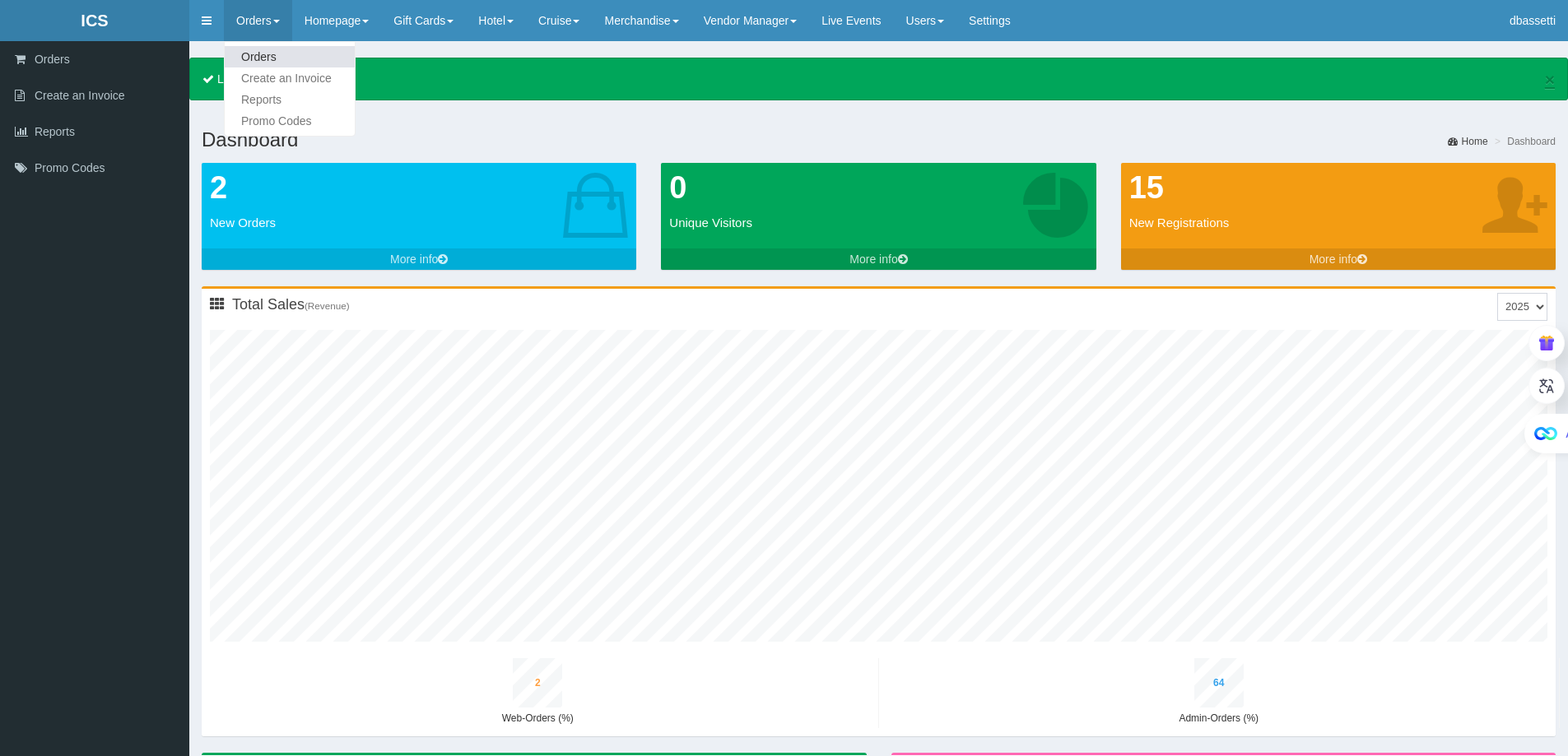
type input "66"
type input "2"
type input "70"
type input "8"
type input "42"
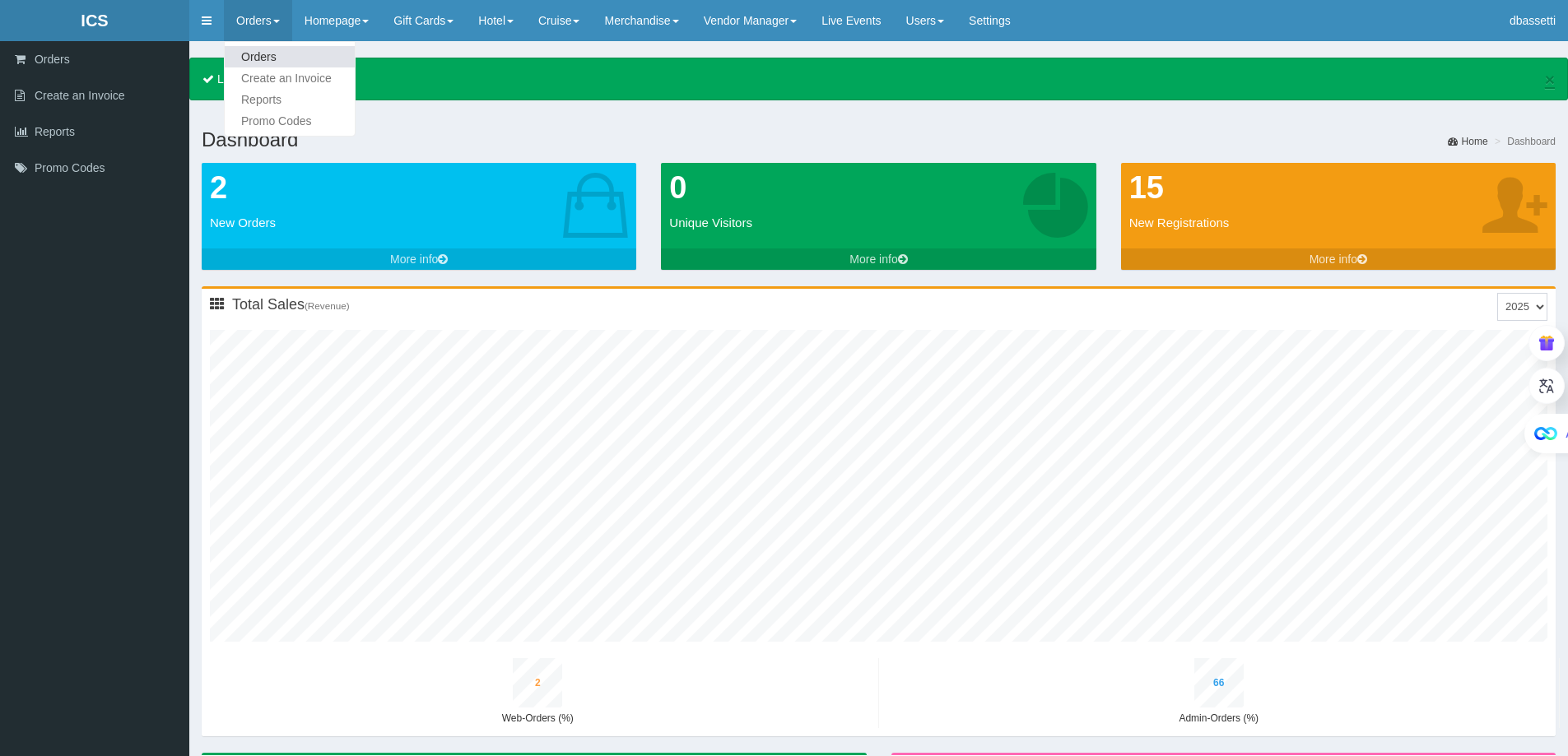
type input "2"
type input "69"
type input "2"
type input "72"
type input "8"
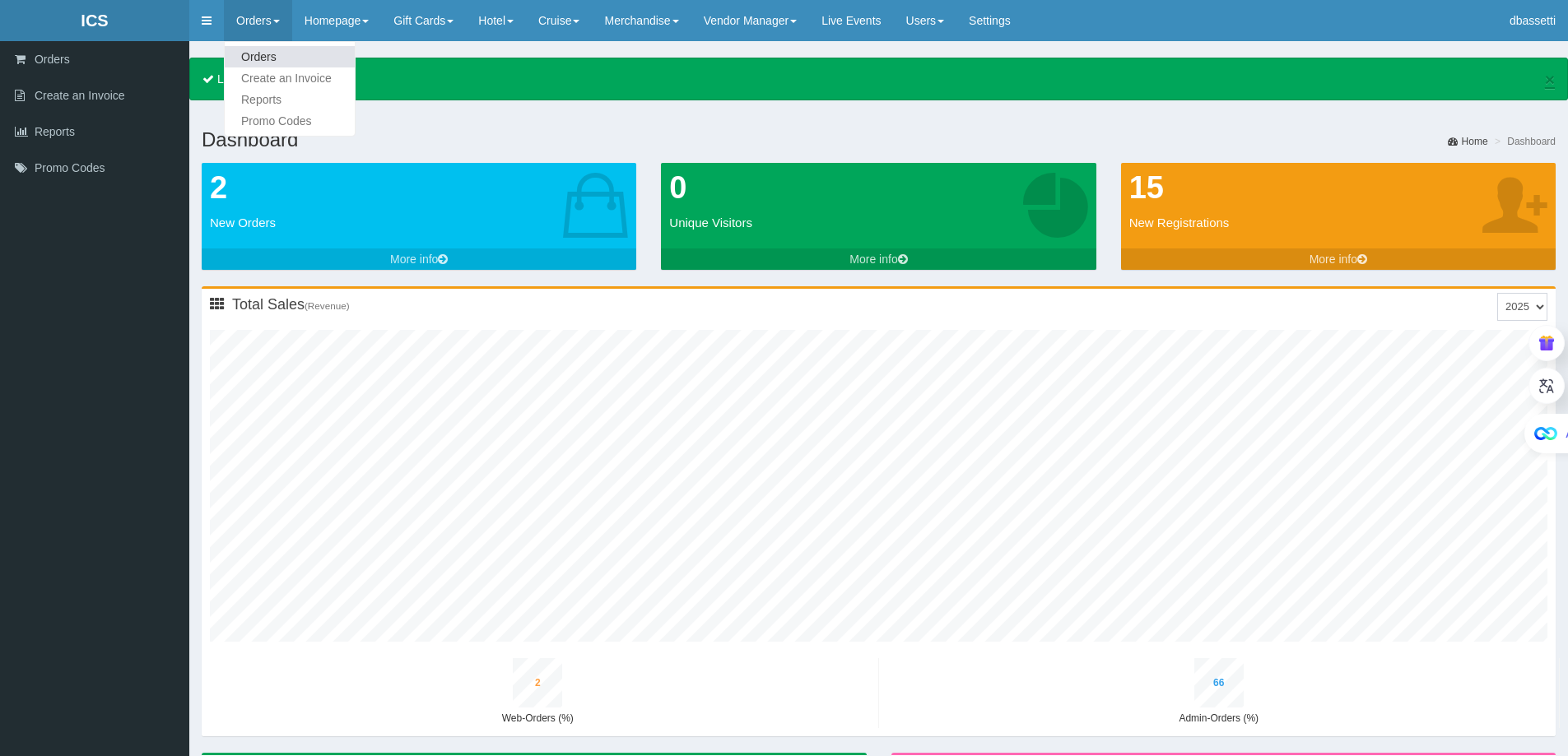
type input "44"
type input "3"
type input "71"
type input "2"
type input "74"
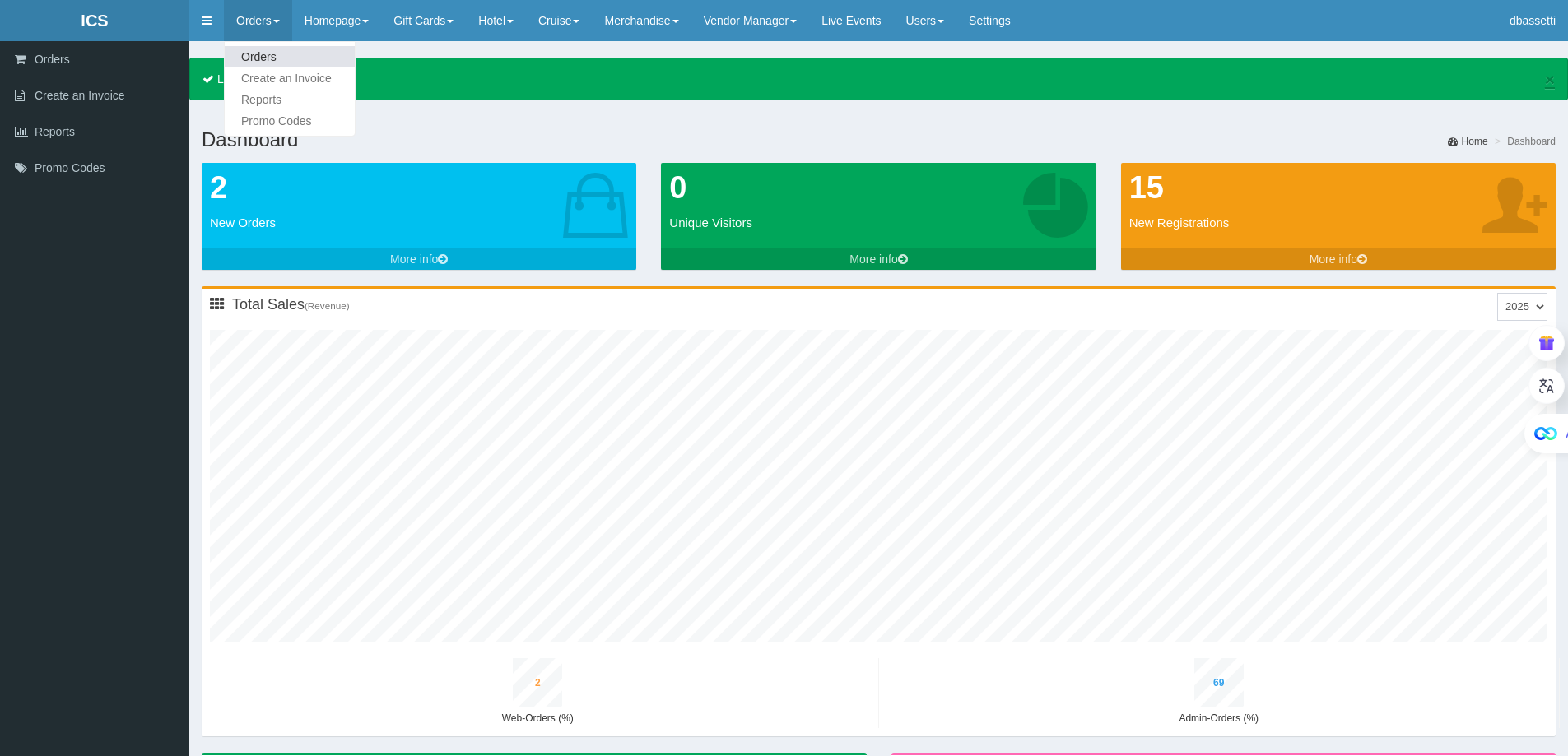
type input "9"
type input "46"
type input "3"
type input "73"
type input "2"
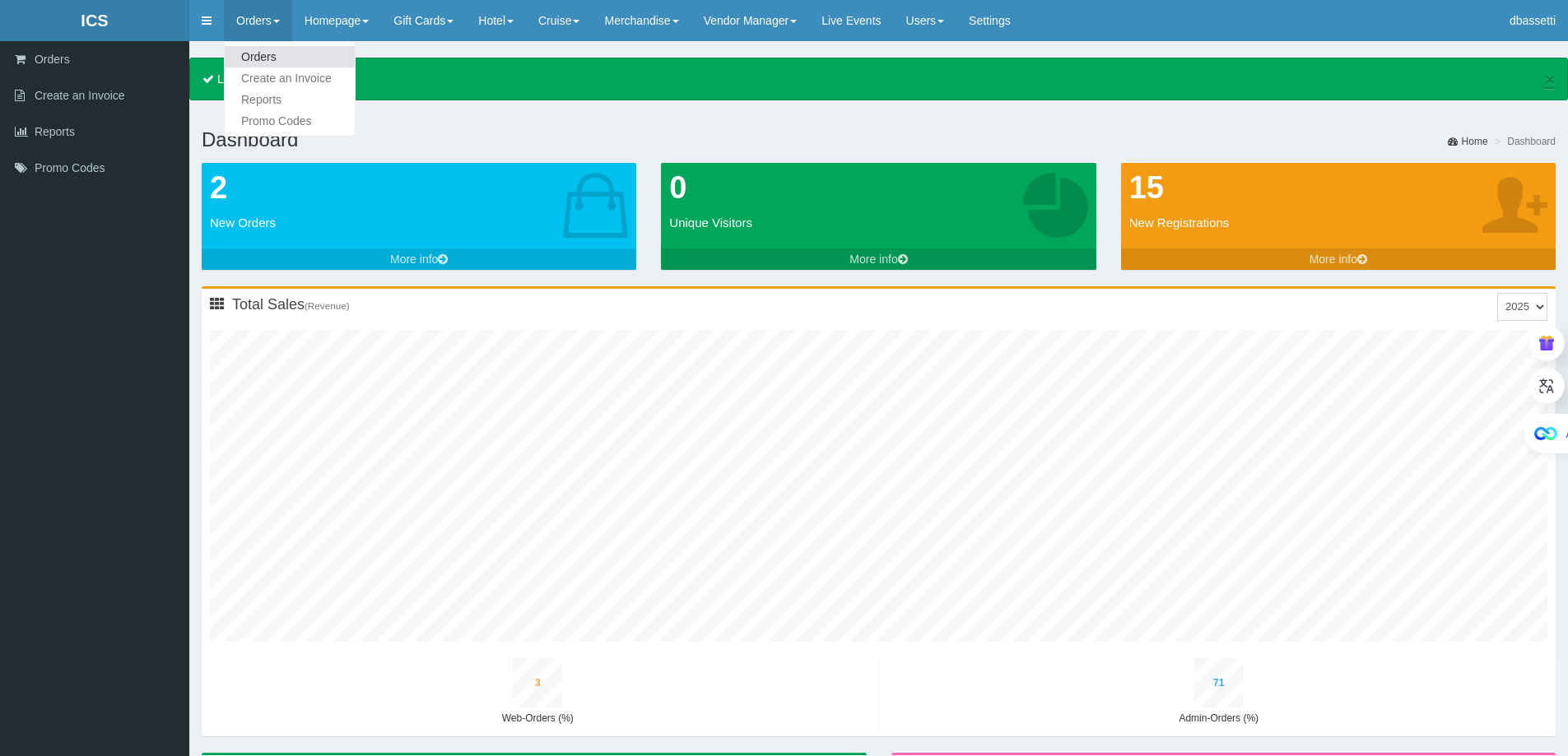
type input "76"
type input "9"
type input "48"
type input "3"
type input "75"
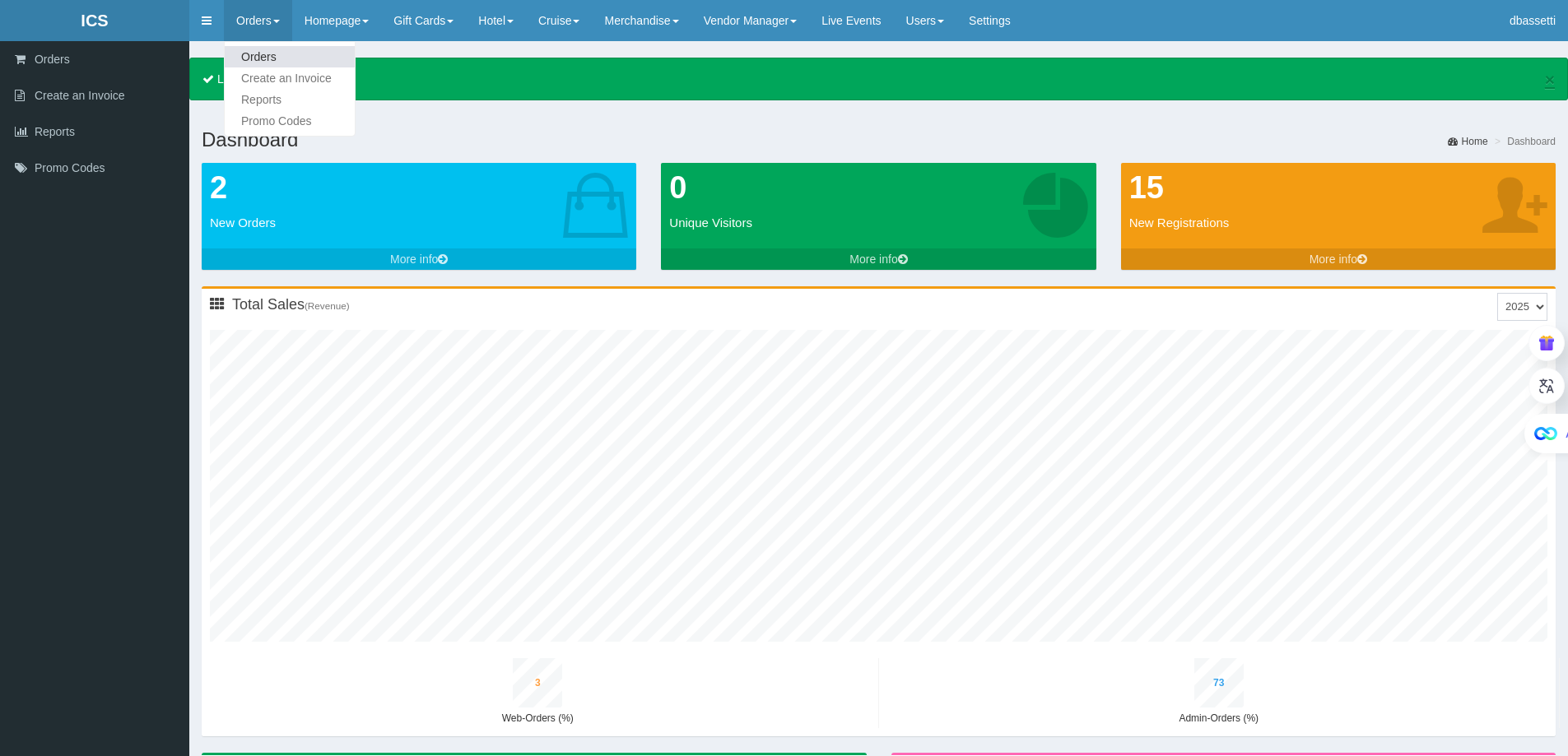
type input "2"
type input "78"
type input "9"
type input "51"
type input "3"
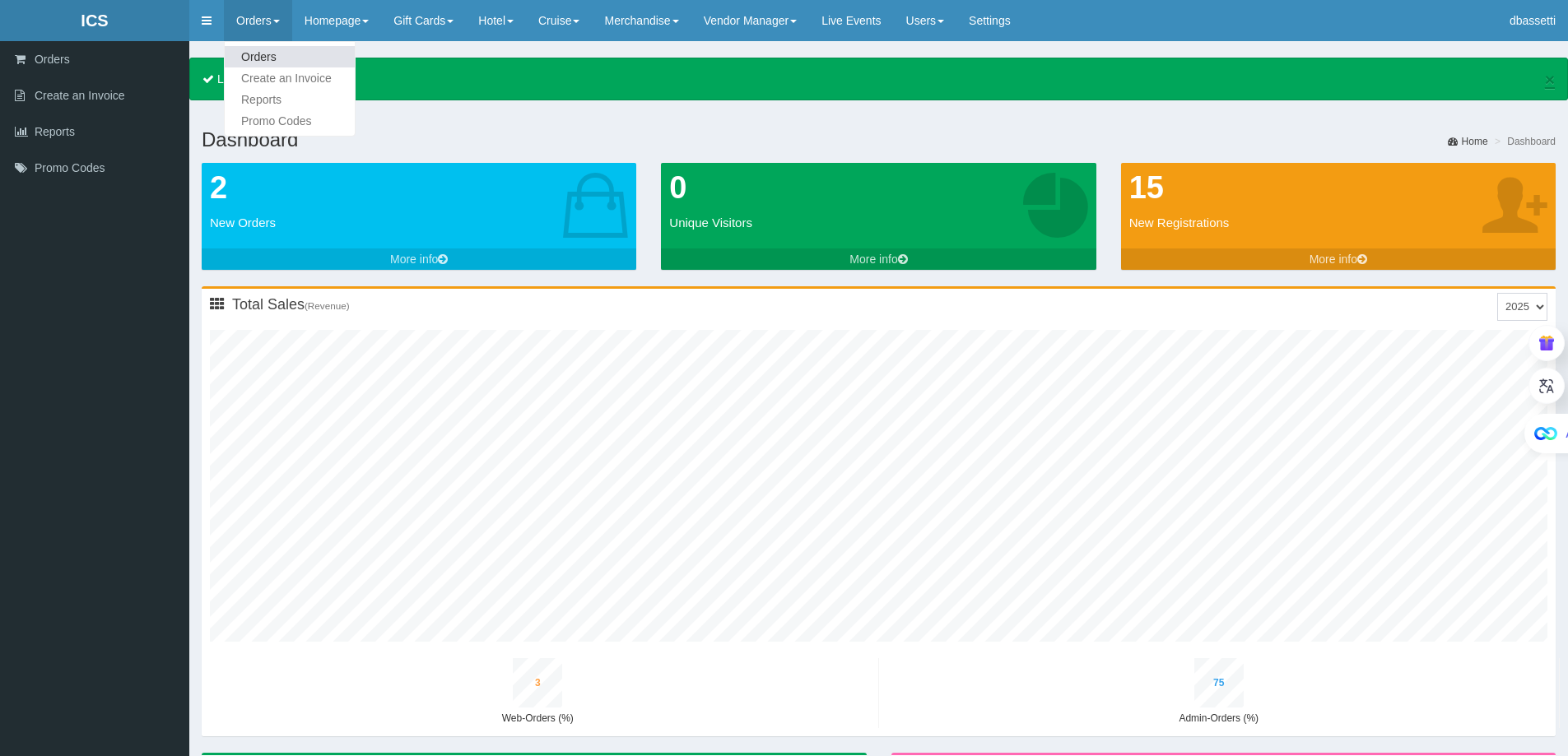
type input "77"
type input "2"
type input "81"
type input "10"
type input "53"
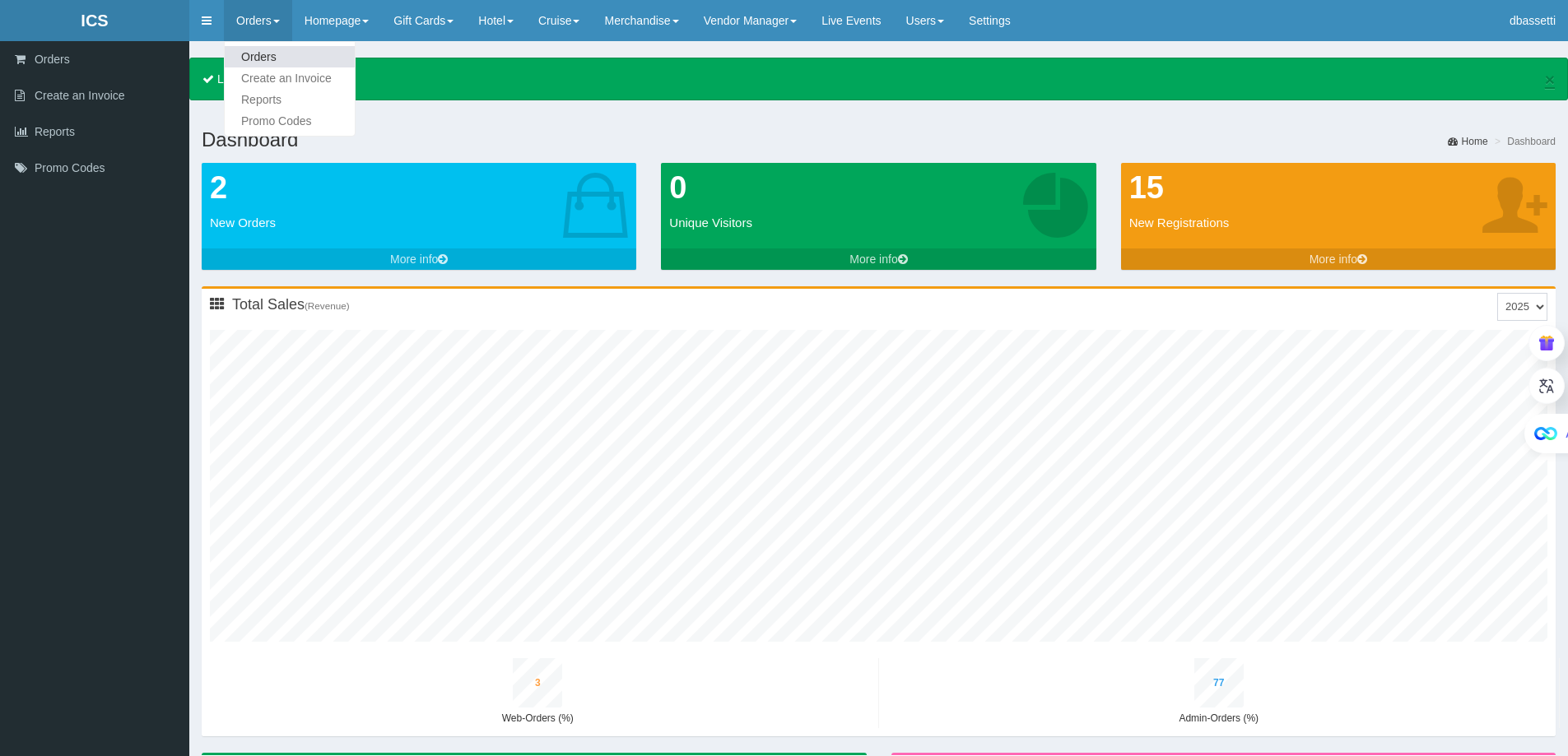
type input "3"
type input "81"
click at [267, 60] on link "Orders" at bounding box center [289, 56] width 130 height 22
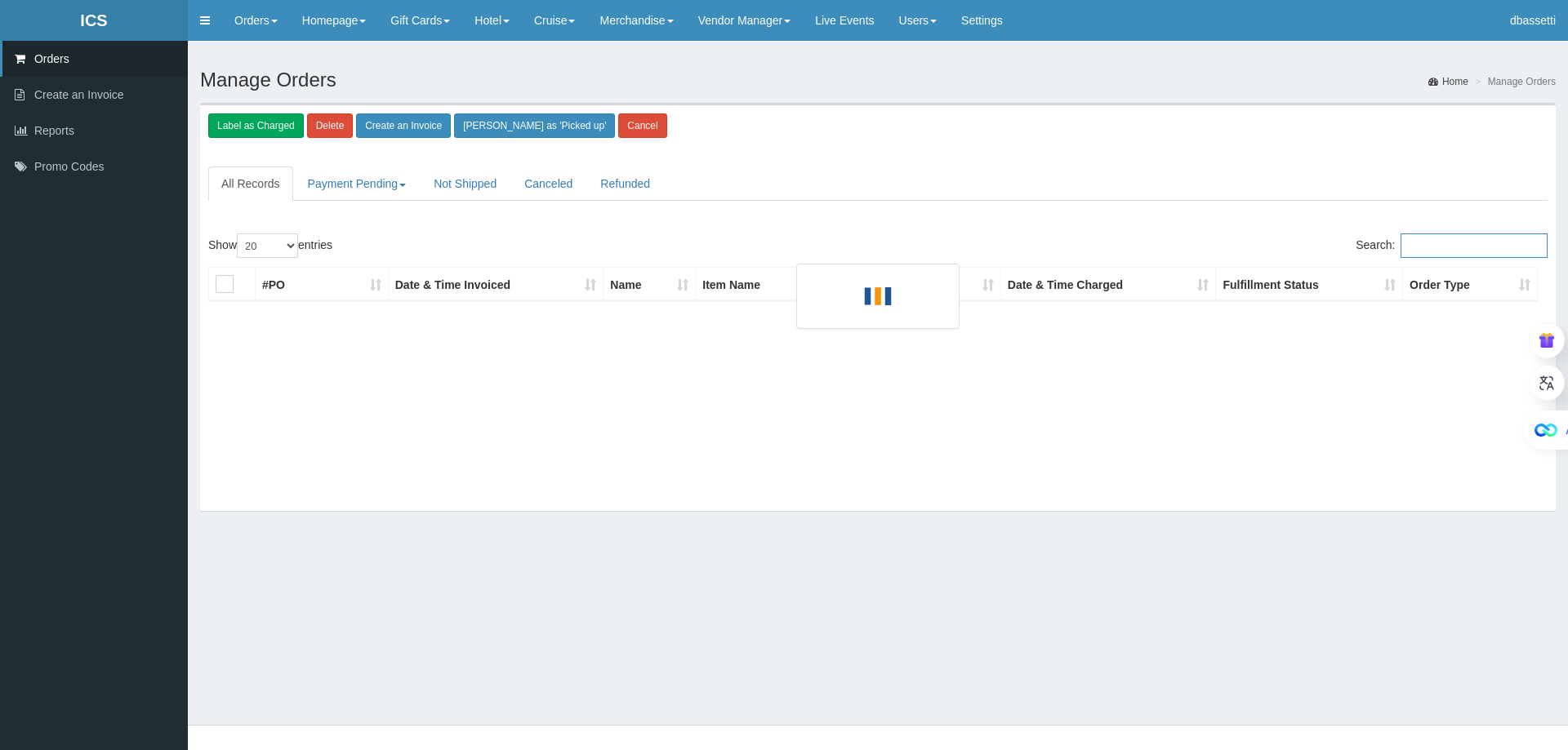
click at [1436, 250] on input "Search:" at bounding box center [1473, 246] width 147 height 25
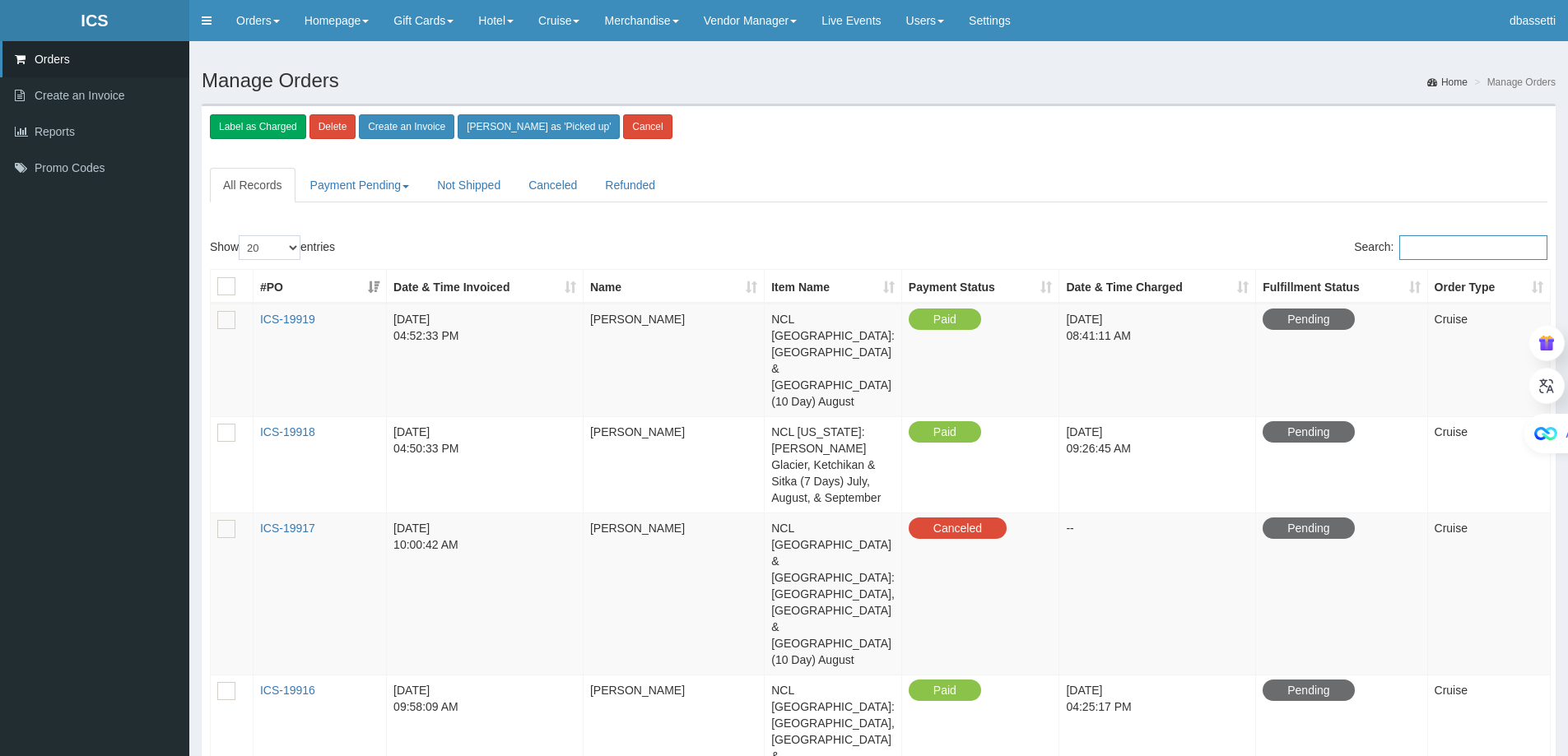
type input "o"
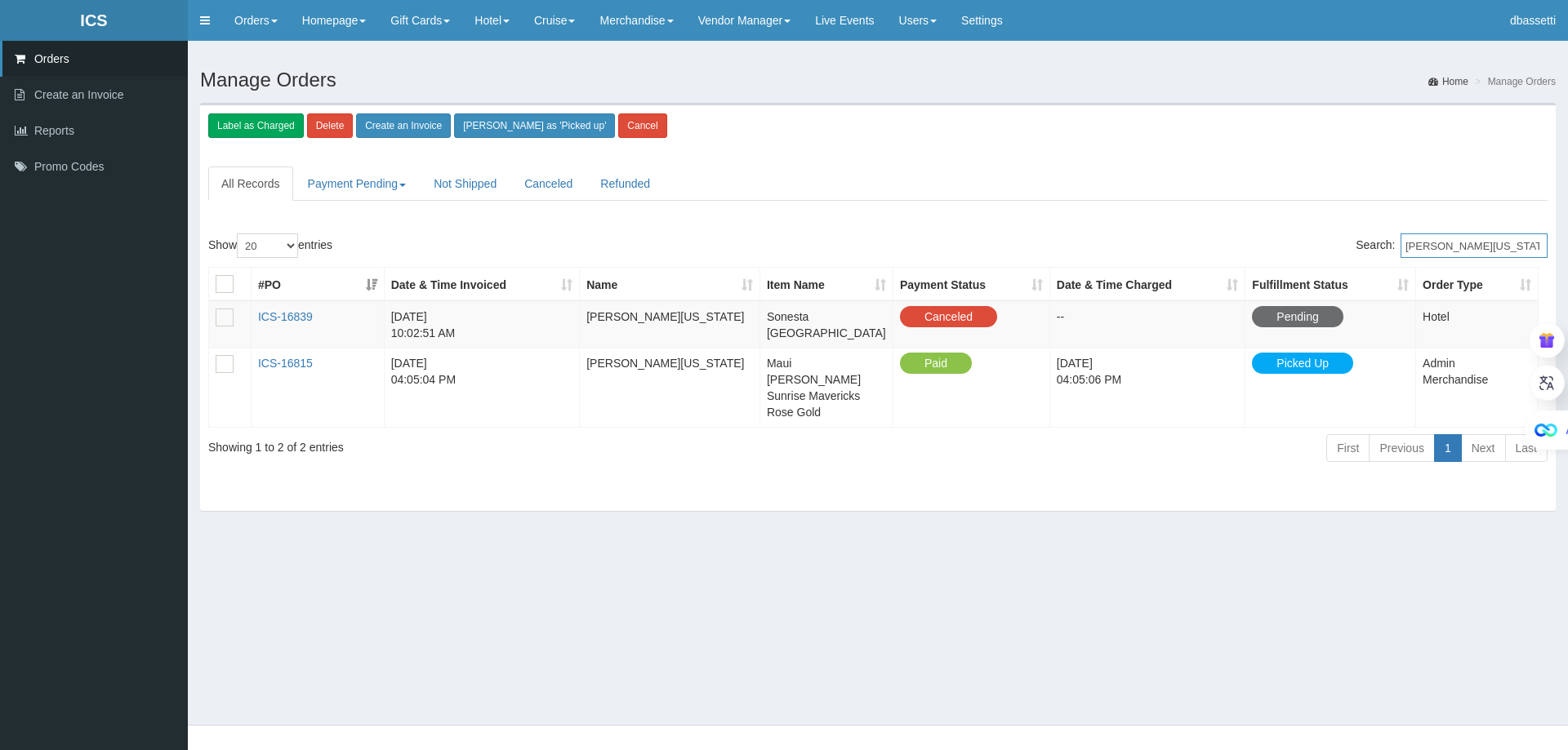
drag, startPoint x: 1445, startPoint y: 247, endPoint x: 1563, endPoint y: 258, distance: 118.5
click at [1536, 249] on input "[PERSON_NAME][US_STATE]" at bounding box center [1473, 246] width 147 height 25
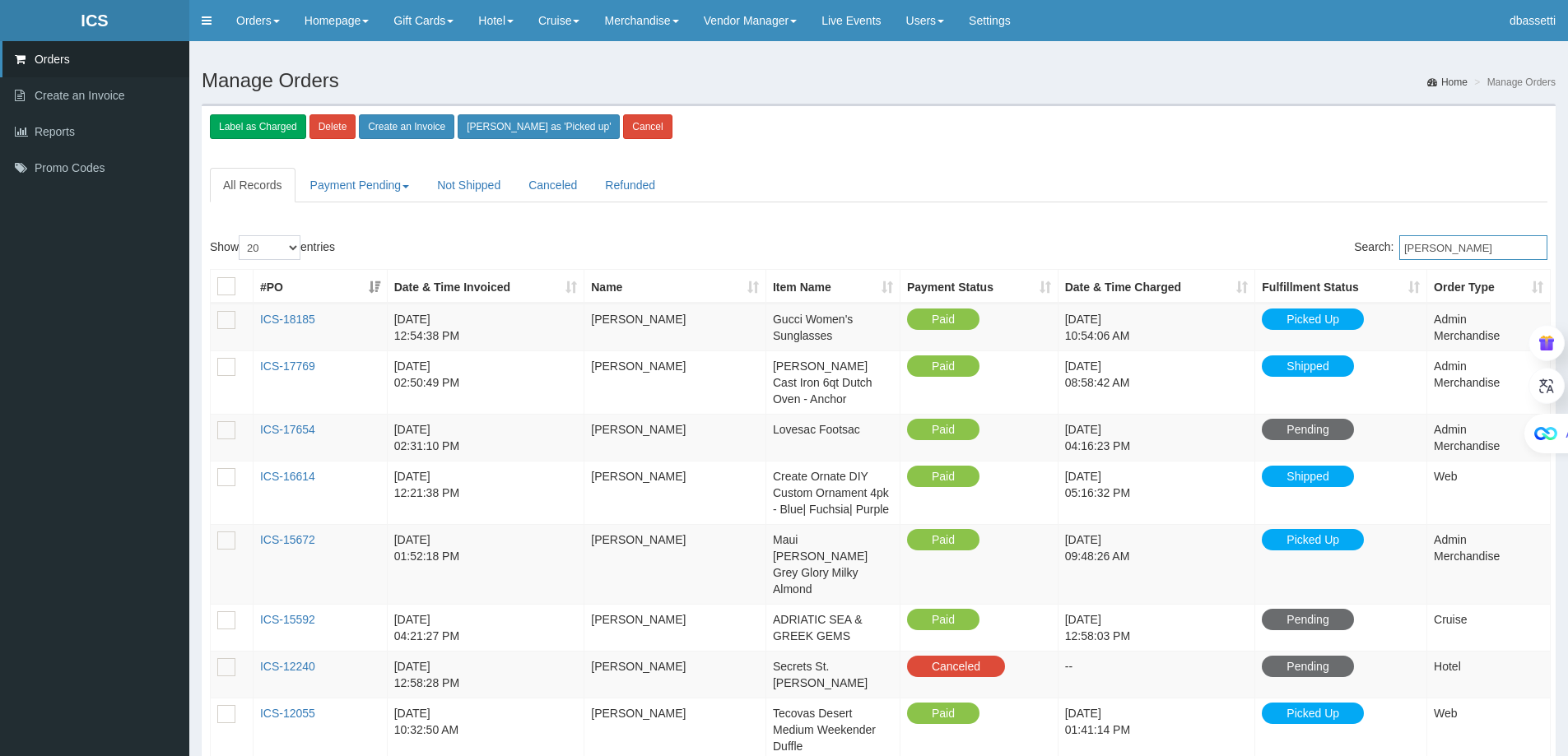
click at [1494, 240] on input "[PERSON_NAME]" at bounding box center [1474, 248] width 148 height 25
type input "[PERSON_NAME]"
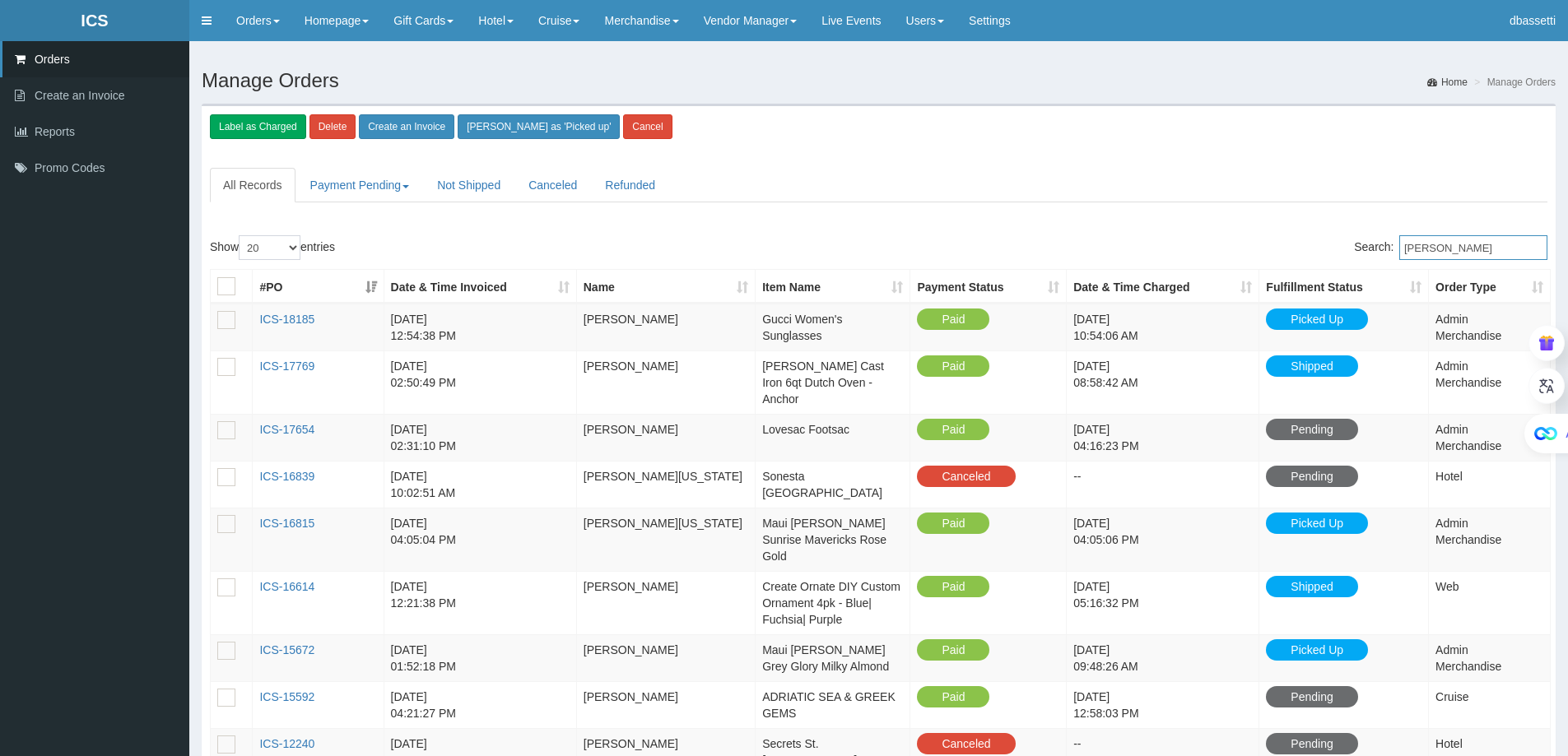
drag, startPoint x: 1465, startPoint y: 244, endPoint x: 1255, endPoint y: 275, distance: 212.3
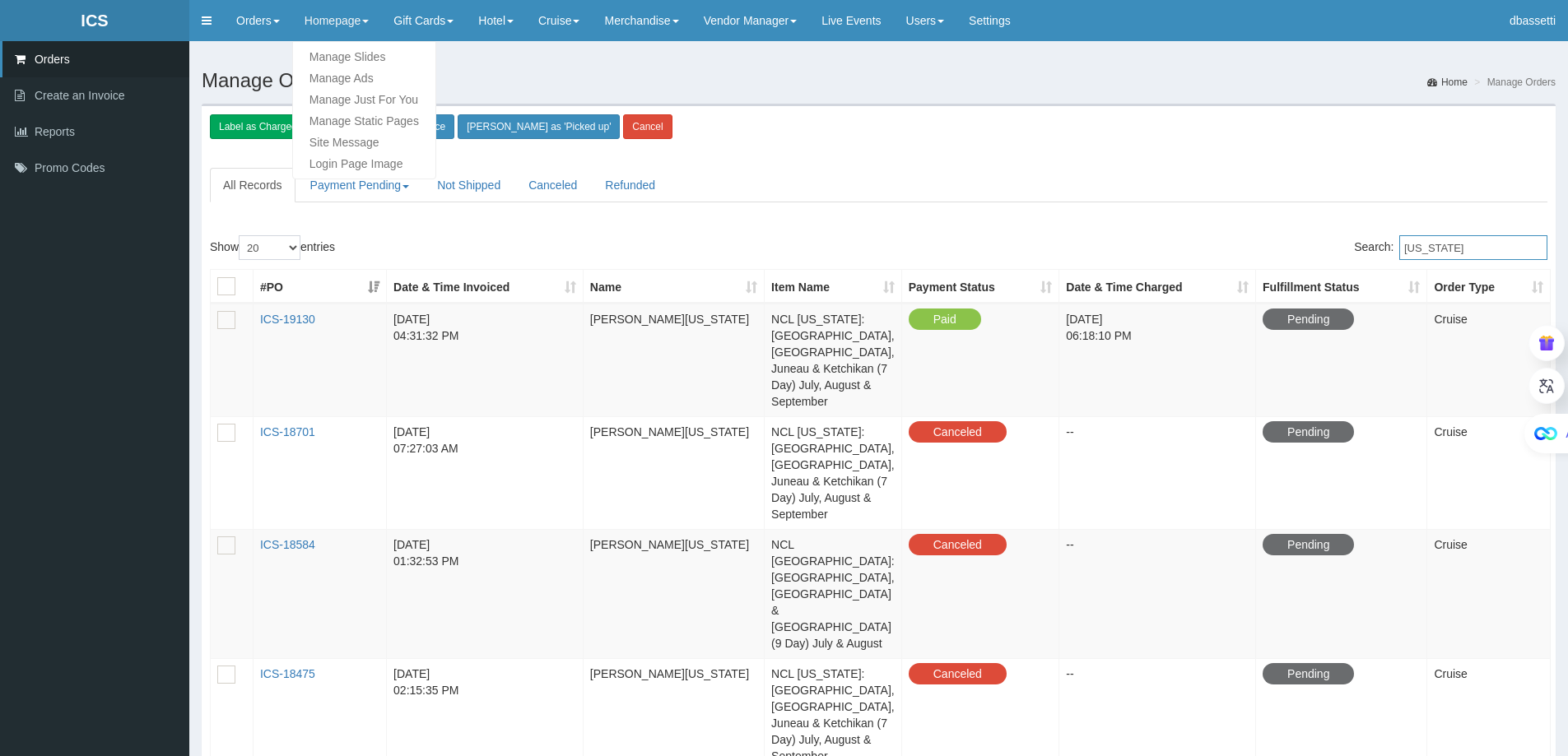
type input "[US_STATE]"
